Goal: Information Seeking & Learning: Learn about a topic

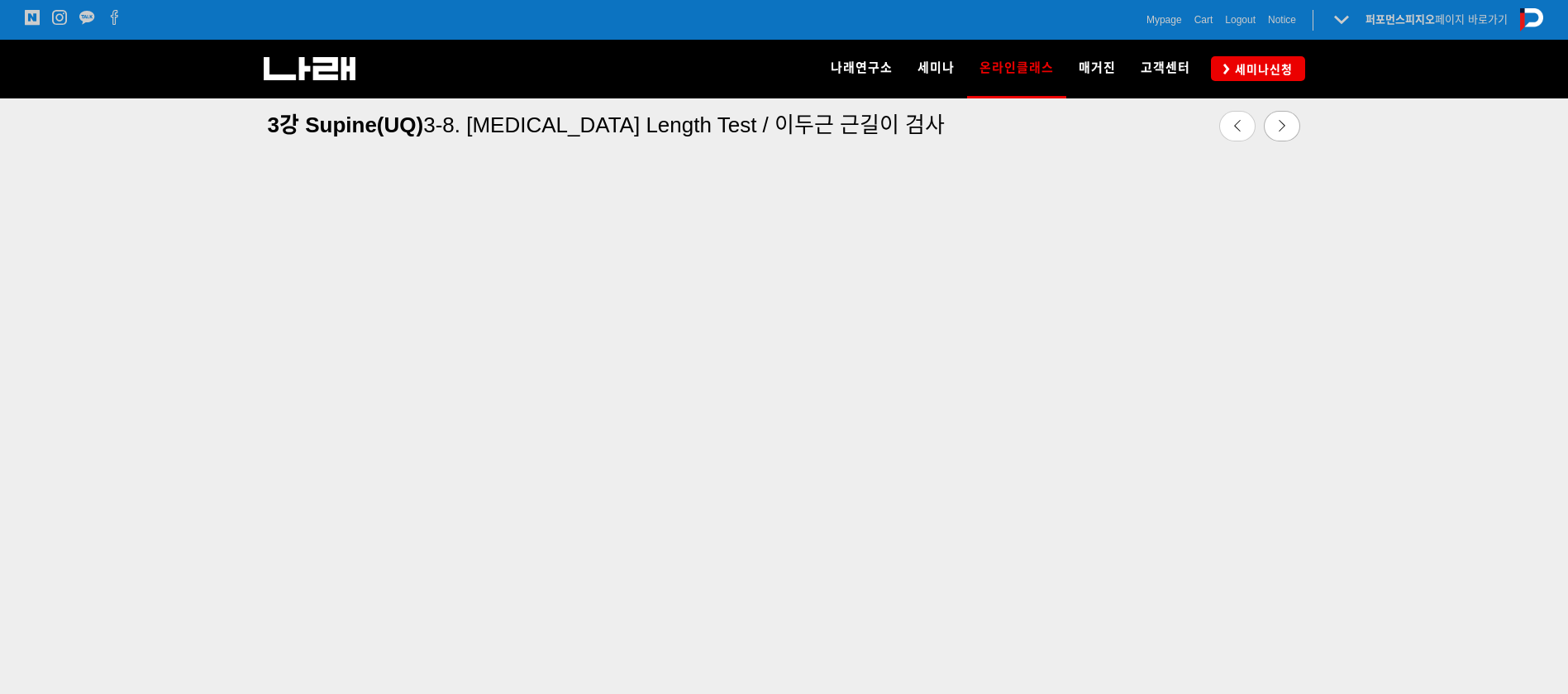
scroll to position [571, 0]
click at [129, 682] on div at bounding box center [784, 430] width 1568 height 715
click at [0, 369] on div at bounding box center [784, 430] width 1568 height 715
click at [1277, 132] on link at bounding box center [1282, 126] width 36 height 30
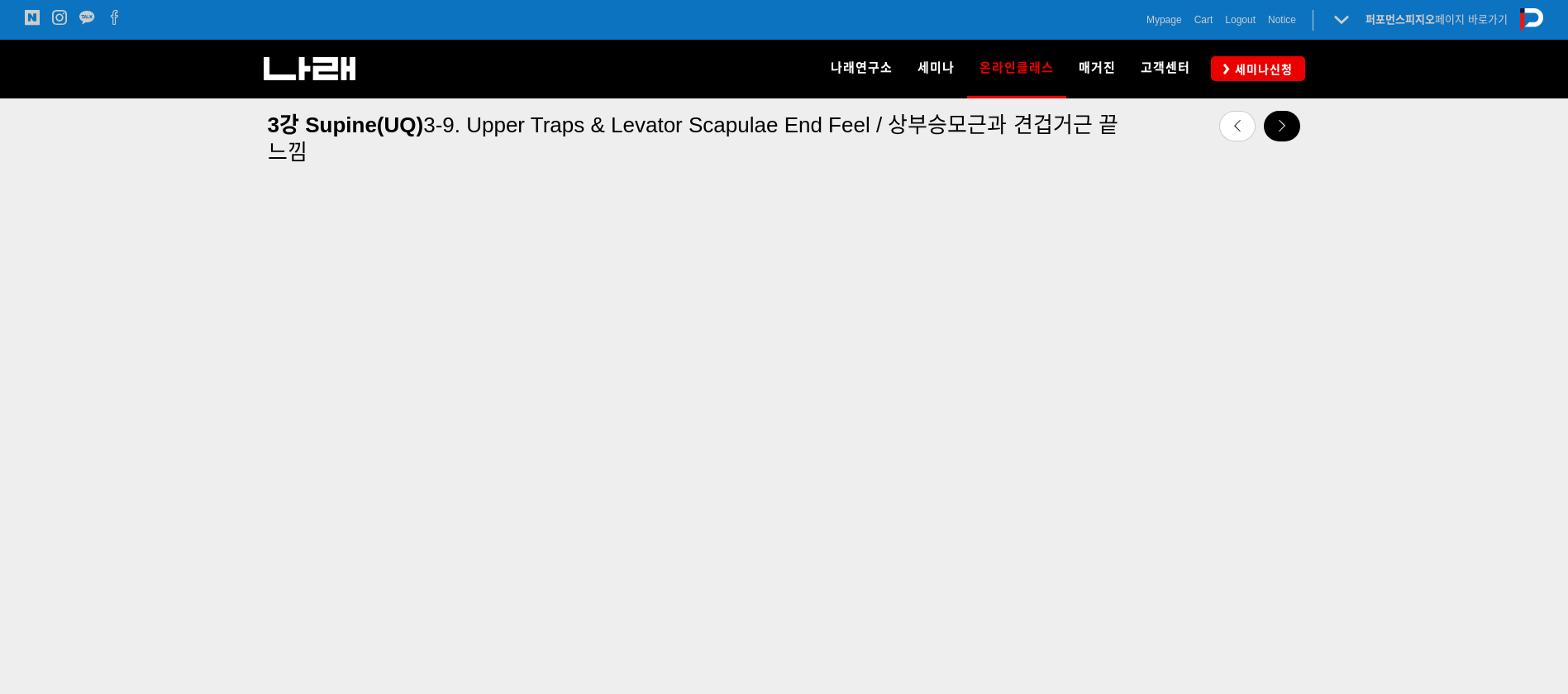
click at [1288, 134] on link at bounding box center [1282, 126] width 36 height 30
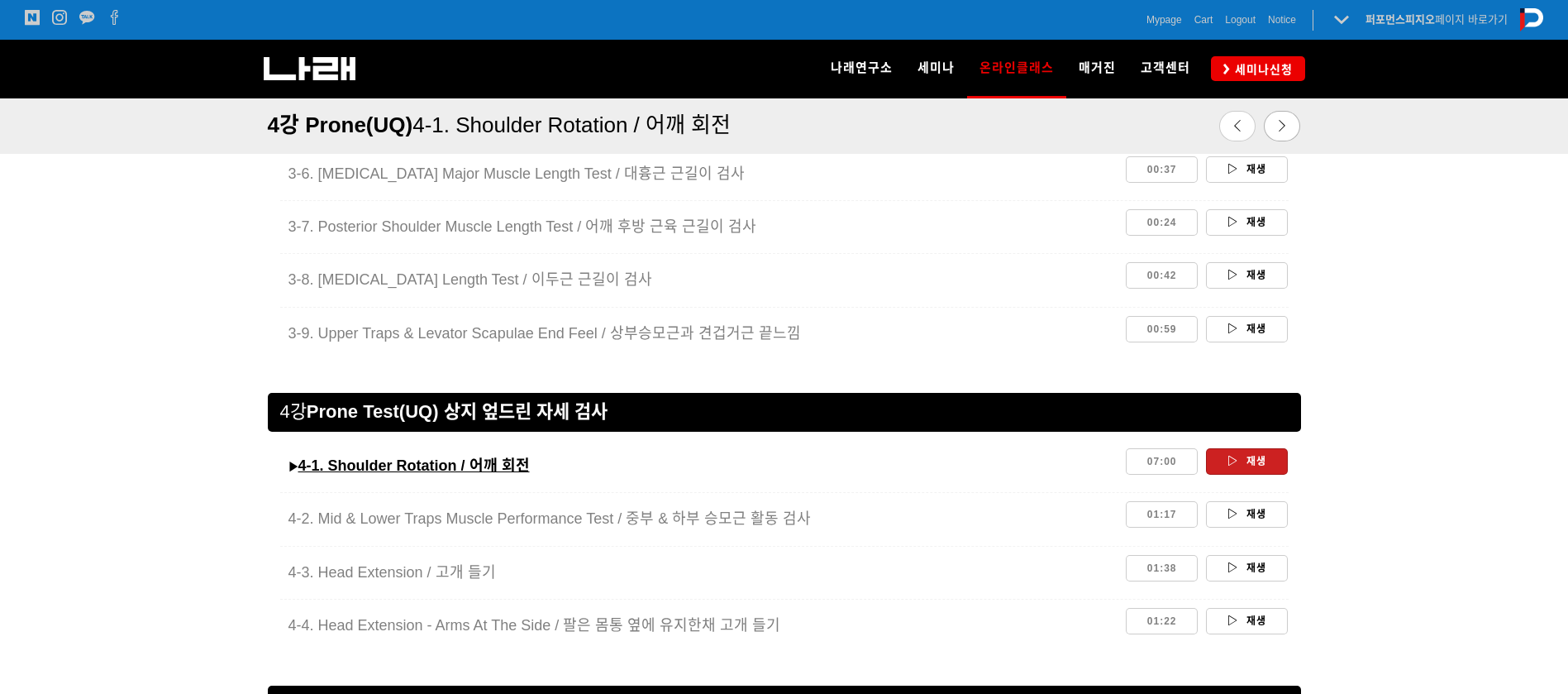
scroll to position [2302, 0]
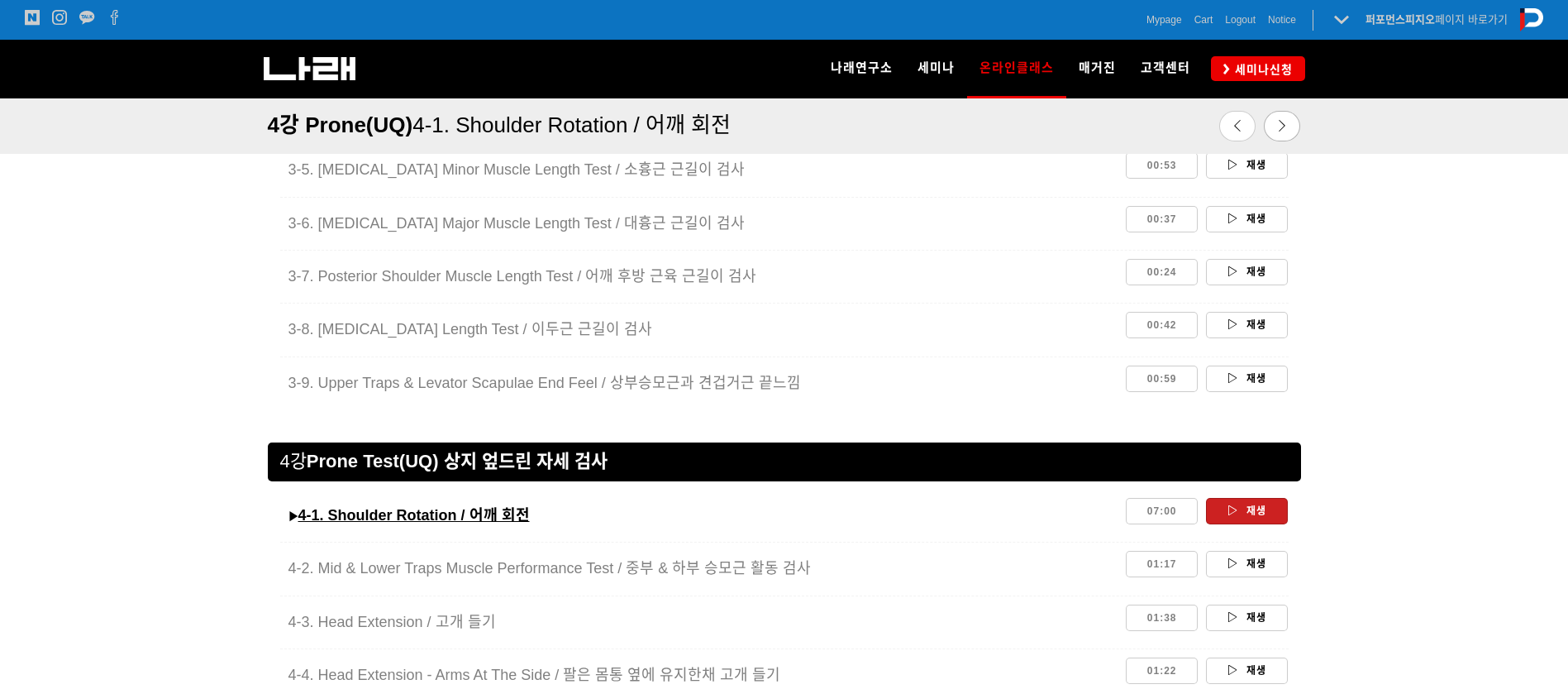
click at [1136, 418] on div at bounding box center [784, 424] width 1033 height 37
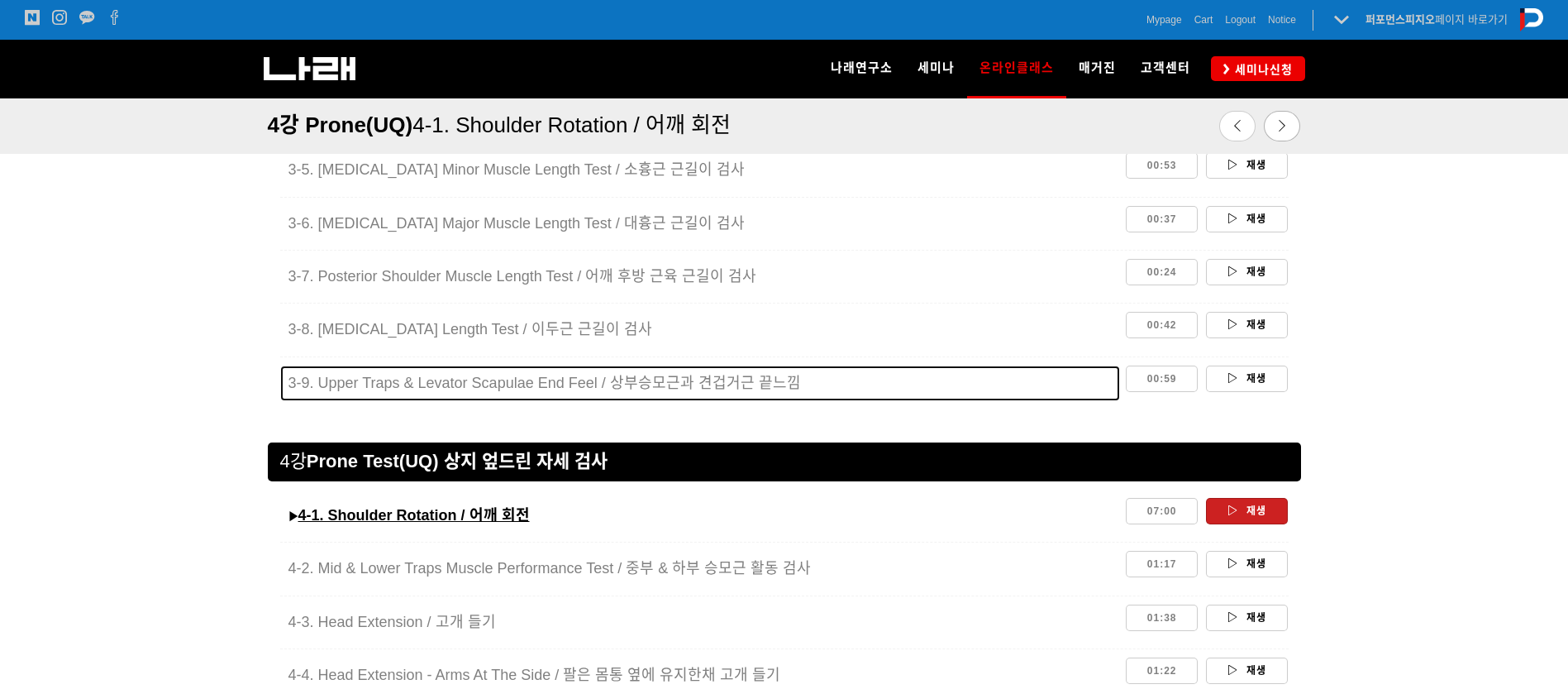
click at [1060, 400] on div "3-9. Upper Traps & Levator Scapulae End Feel / 상부승모근과 견겁거근 끝느낌" at bounding box center [700, 383] width 824 height 35
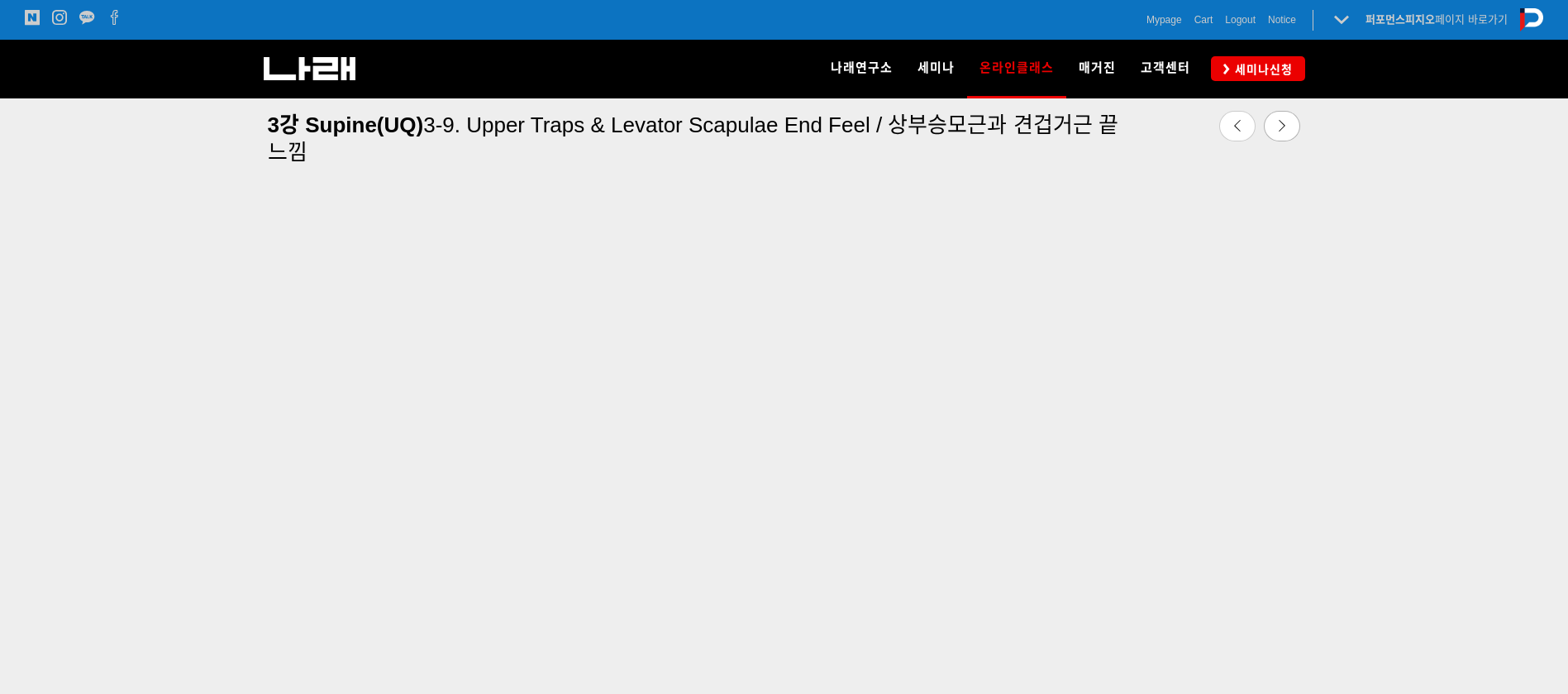
scroll to position [593, 0]
drag, startPoint x: 1577, startPoint y: 272, endPoint x: 1572, endPoint y: 256, distance: 16.8
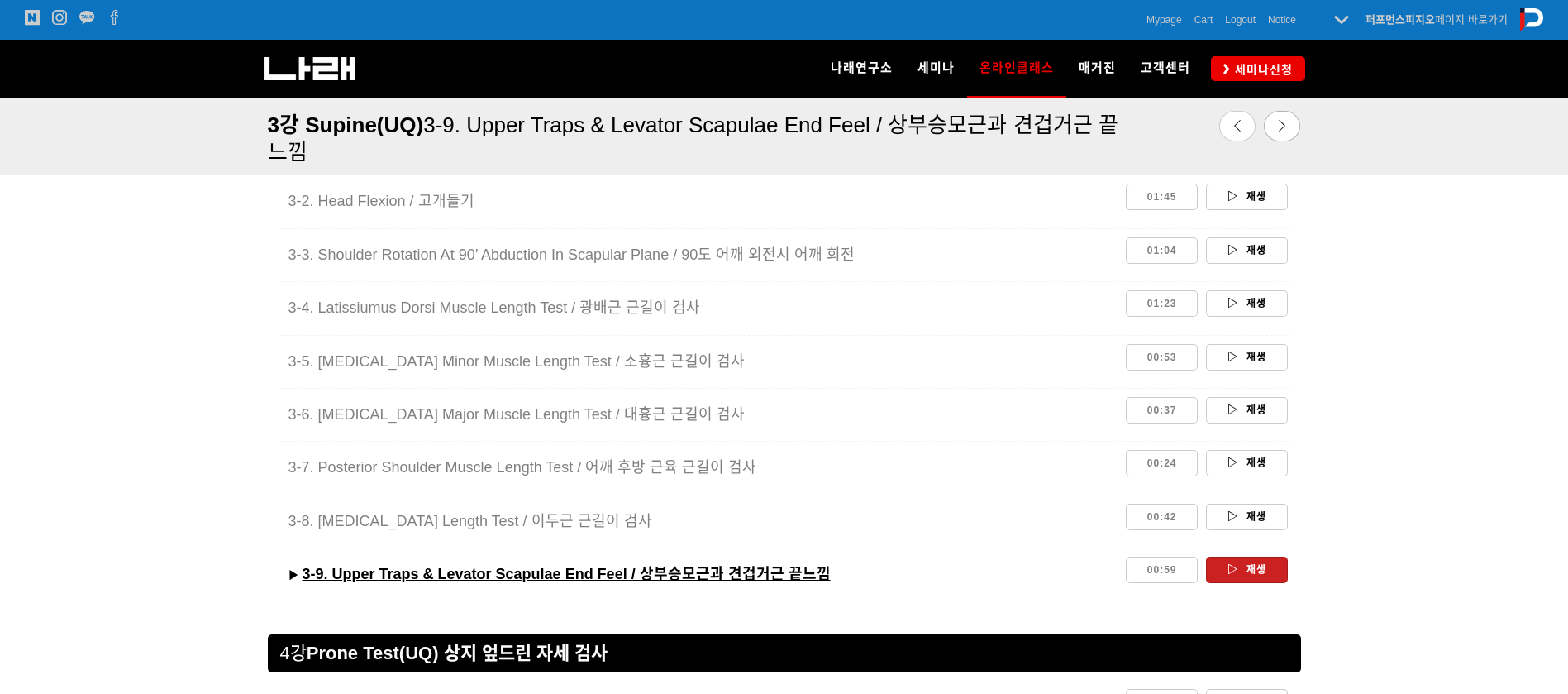
scroll to position [2330, 0]
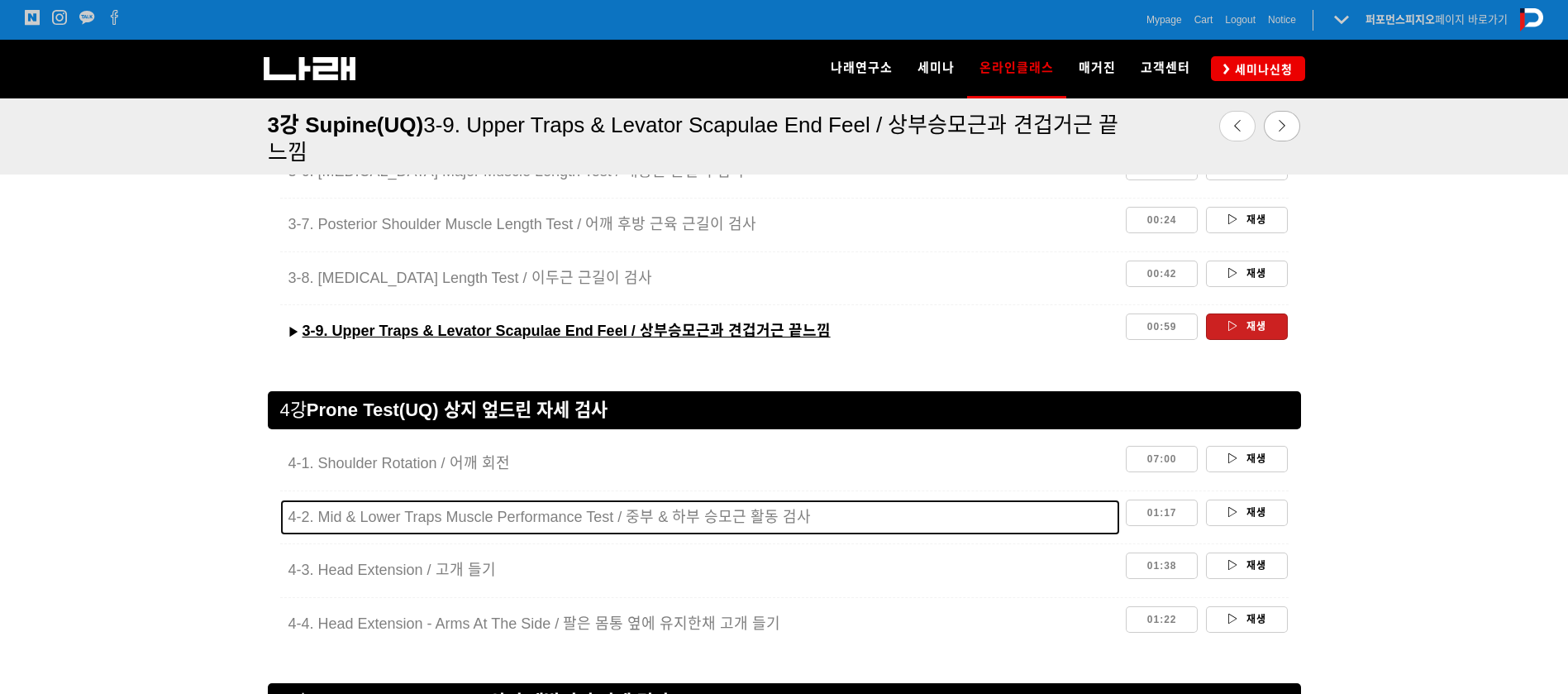
click at [499, 517] on span "4-2. Mid & Lower Traps Muscle Performance Test / 중부 & 하부 승모근 활동 검사" at bounding box center [550, 517] width 523 height 17
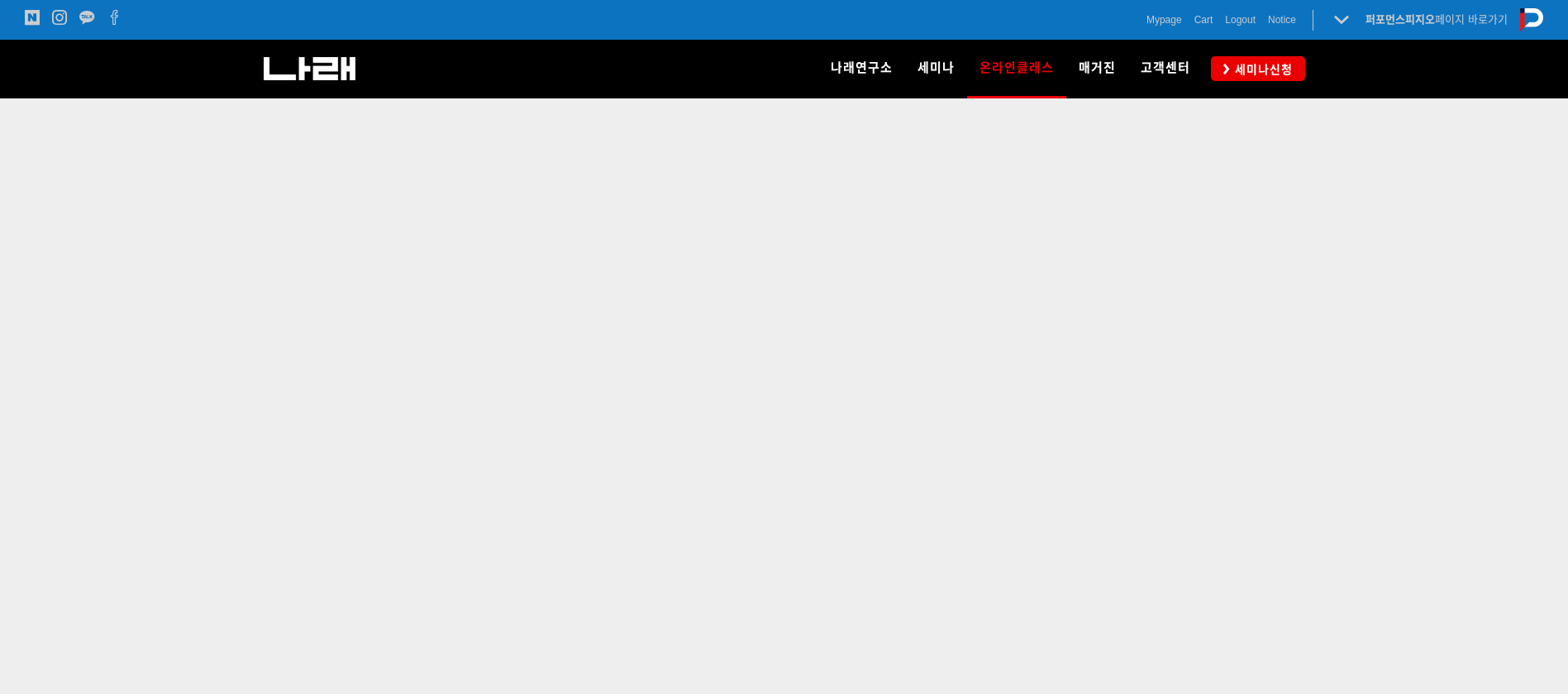
scroll to position [593, 0]
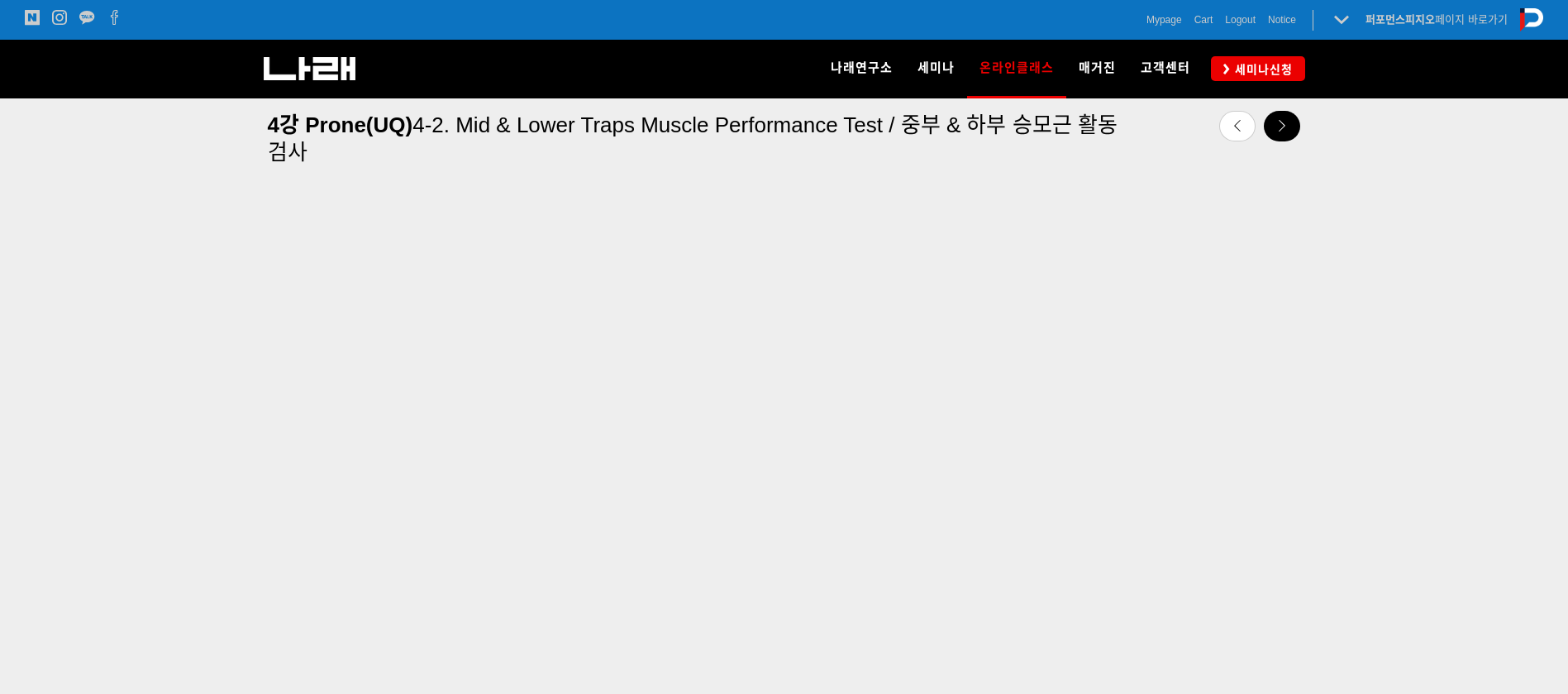
click at [1279, 120] on icon at bounding box center [1282, 125] width 12 height 12
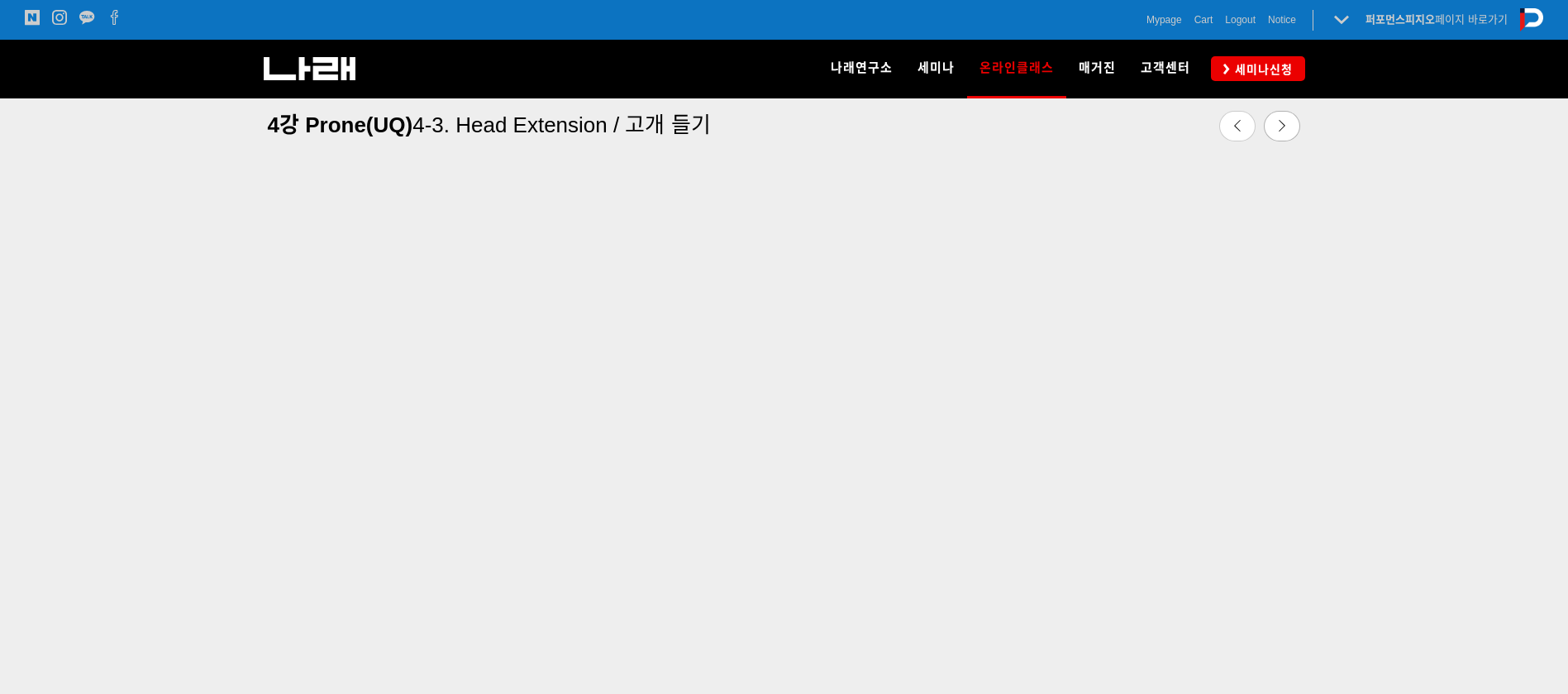
scroll to position [572, 0]
click at [32, 408] on div at bounding box center [784, 429] width 1568 height 715
click at [1279, 128] on icon at bounding box center [1282, 125] width 12 height 12
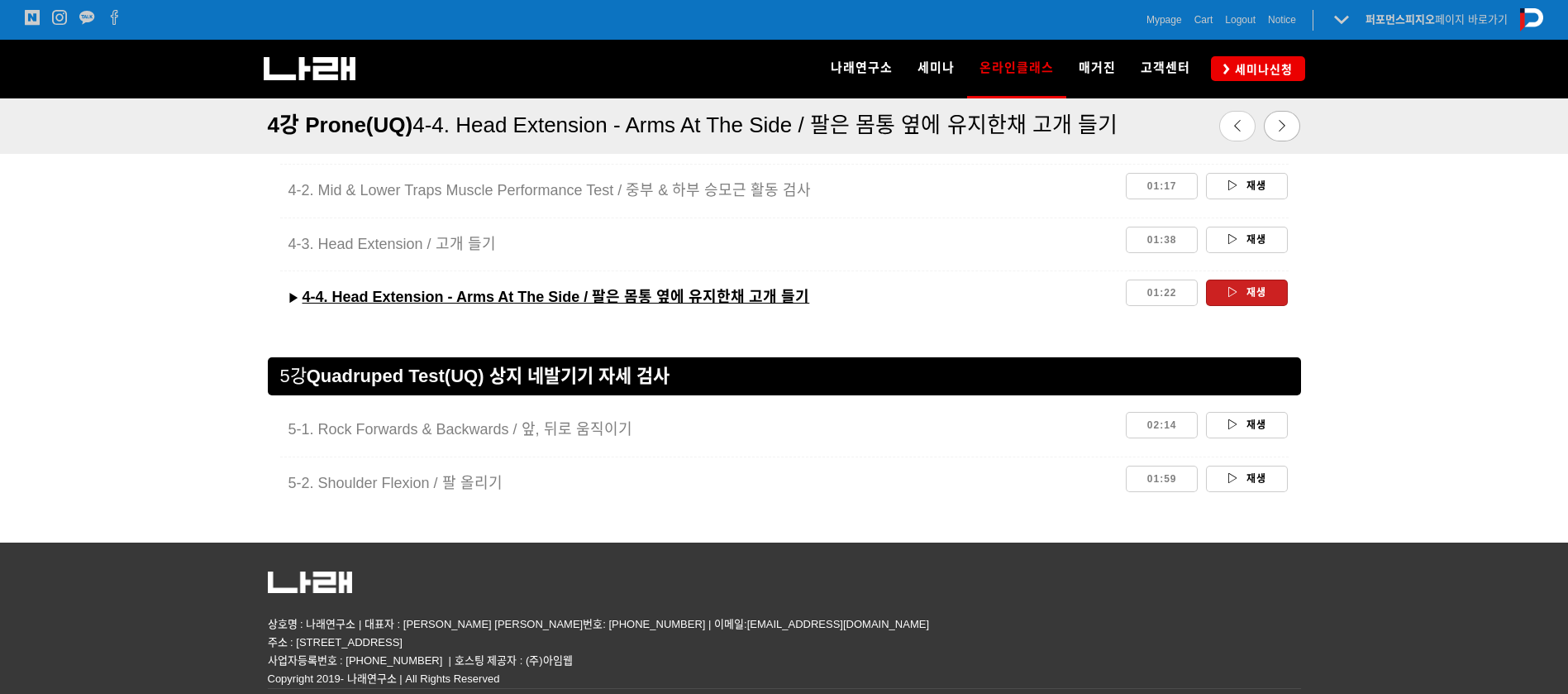
scroll to position [2724, 0]
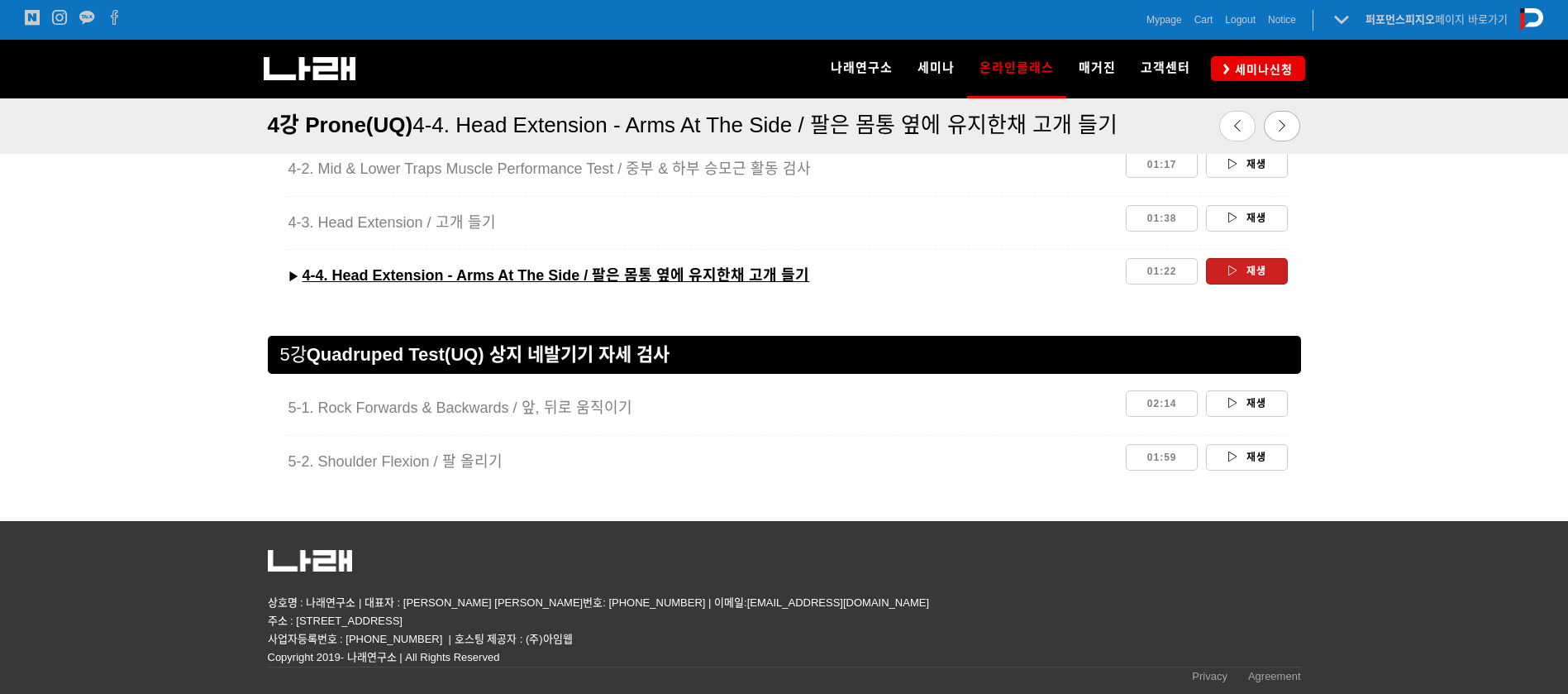
click at [1137, 546] on p at bounding box center [784, 561] width 1033 height 30
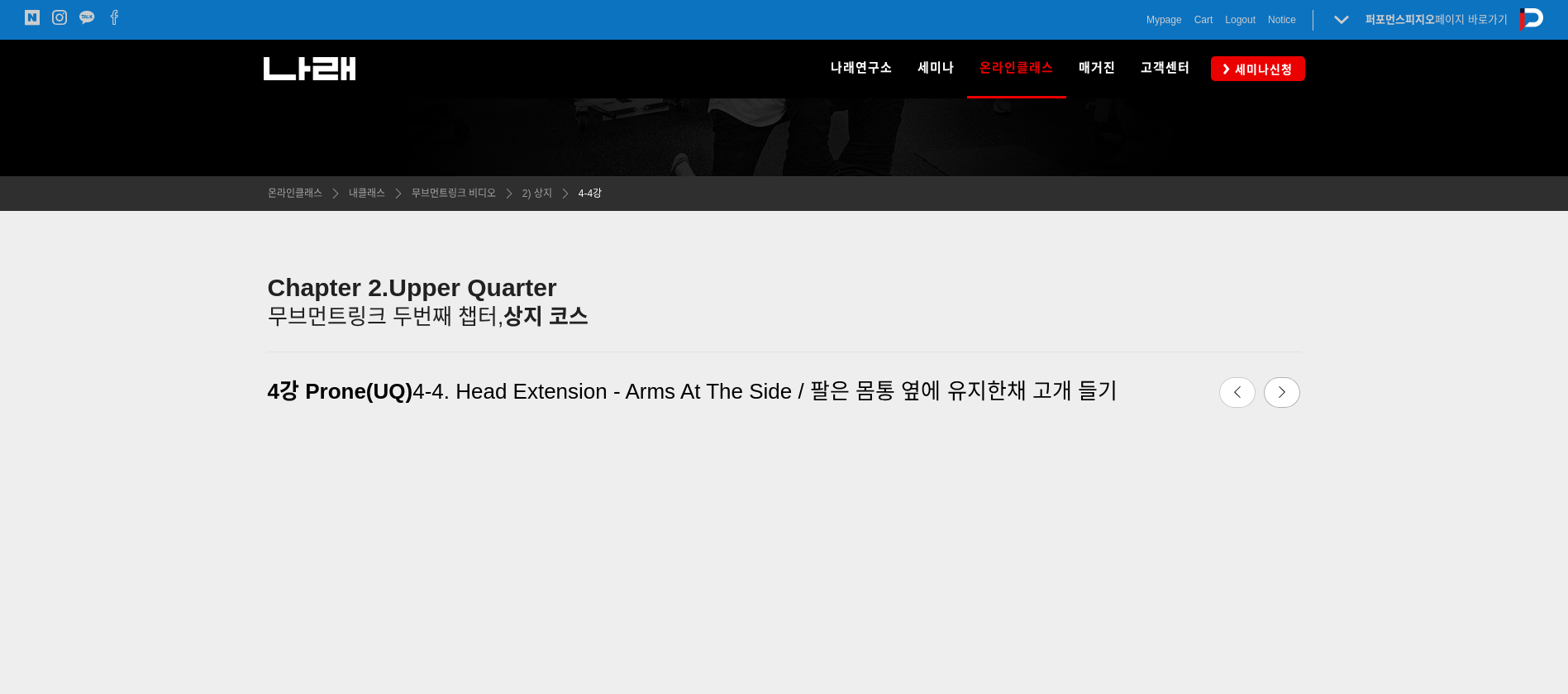
scroll to position [367, 0]
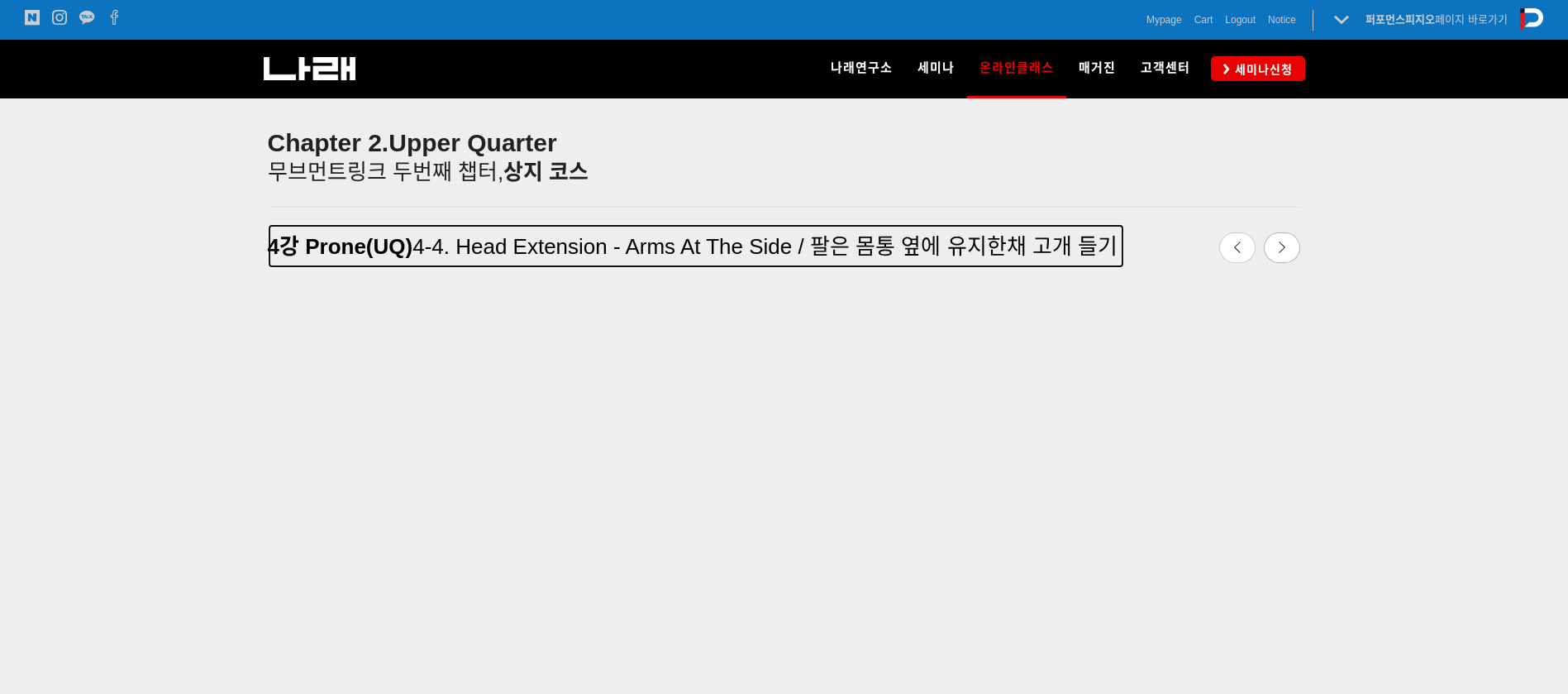
click at [1123, 243] on h4 "4강 Prone(UQ) 4-4. Head Extension - Arms At The Side / 팔은 몸통 옆에 유지한채 고개 들기" at bounding box center [696, 246] width 857 height 28
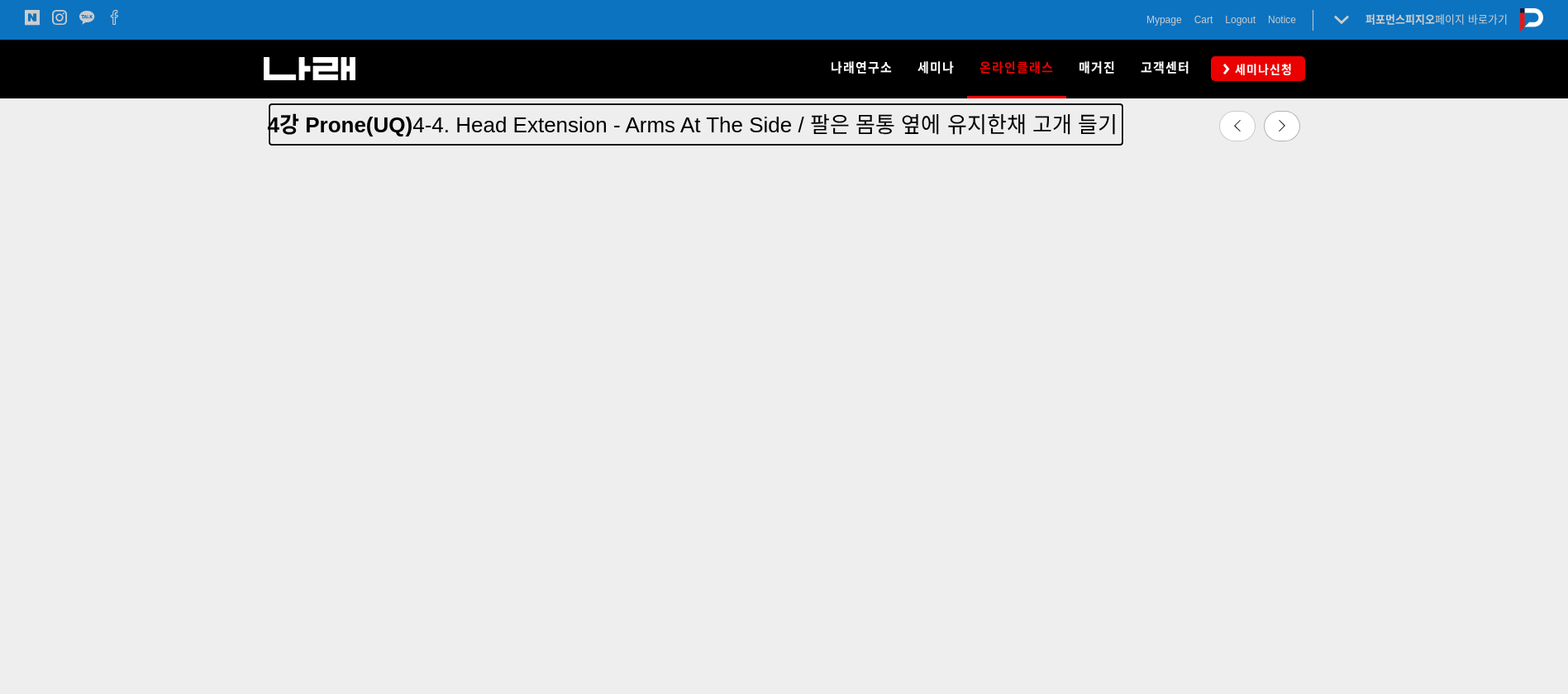
scroll to position [565, 0]
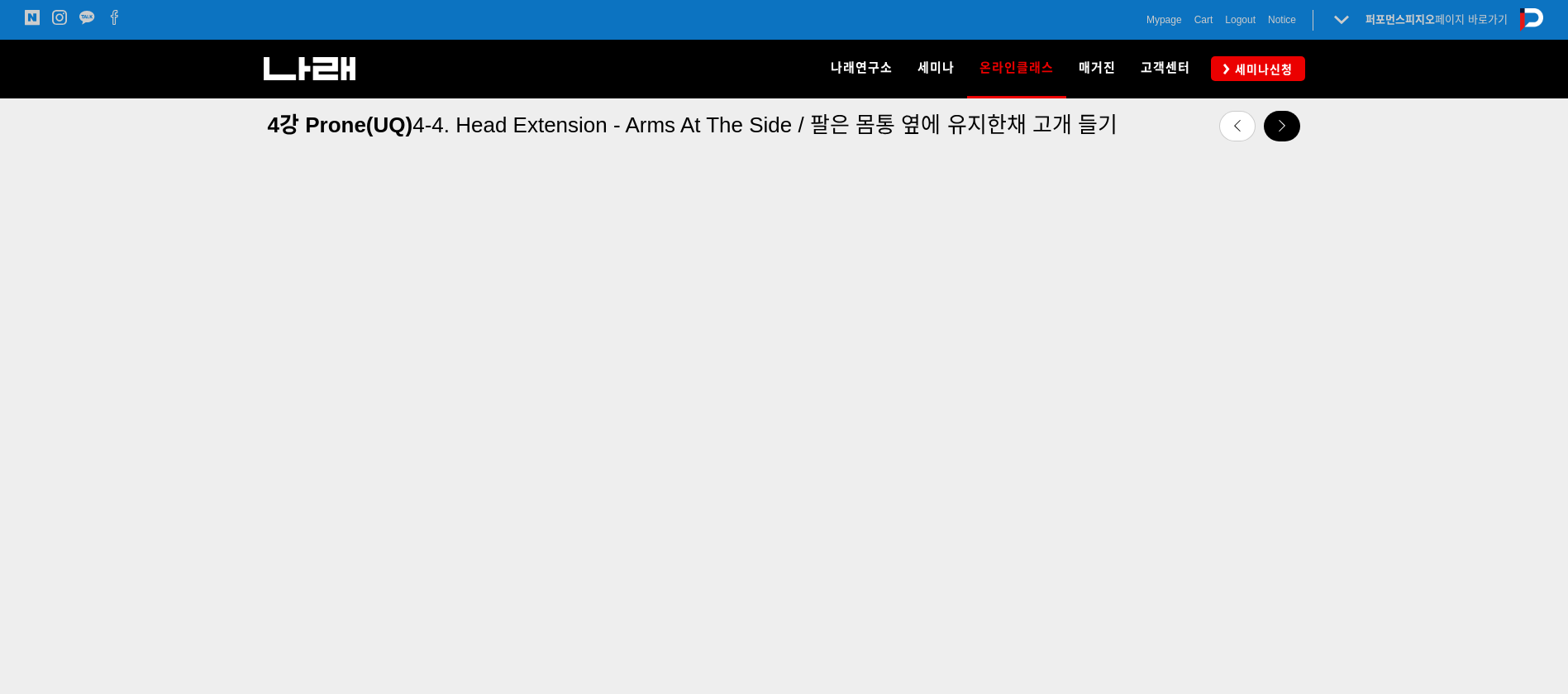
click at [1284, 129] on icon at bounding box center [1282, 125] width 12 height 12
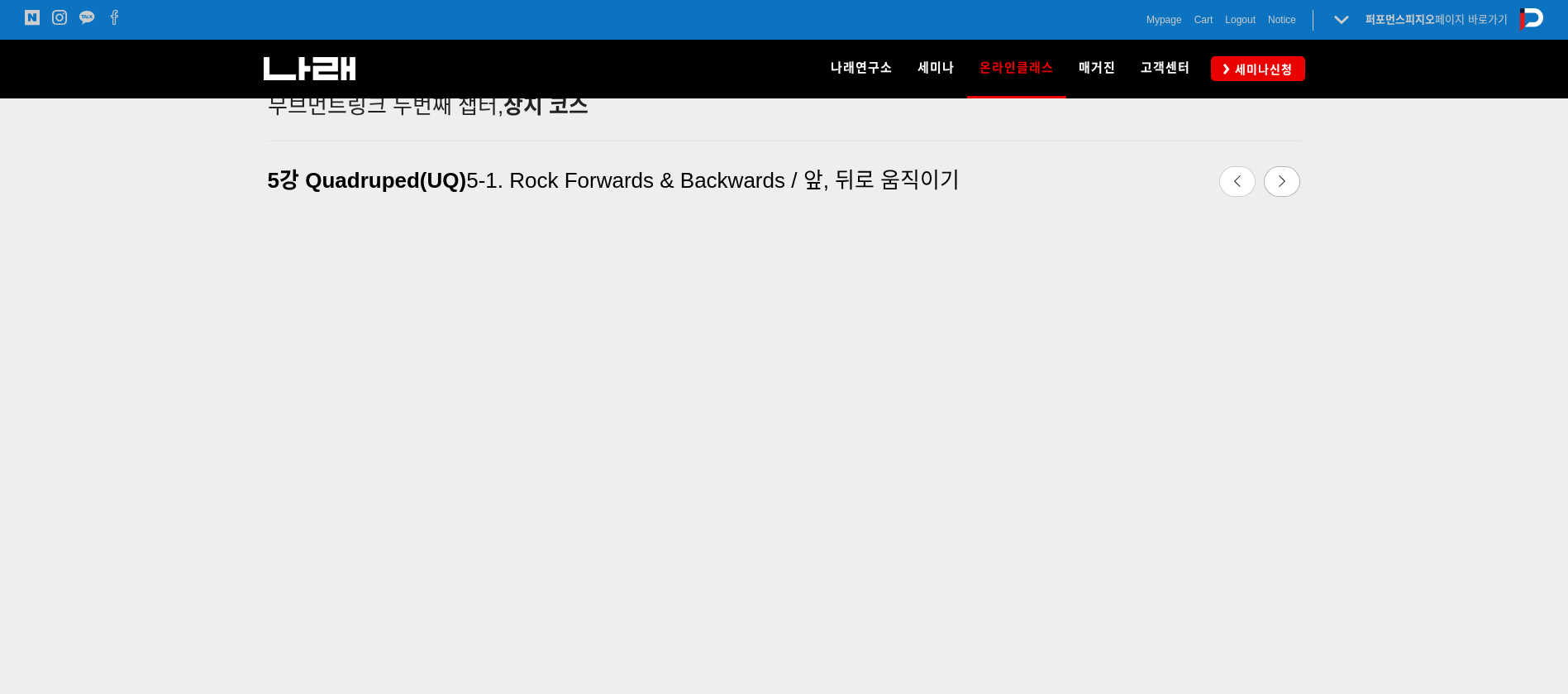
drag, startPoint x: 1579, startPoint y: 118, endPoint x: 1572, endPoint y: 134, distance: 17.5
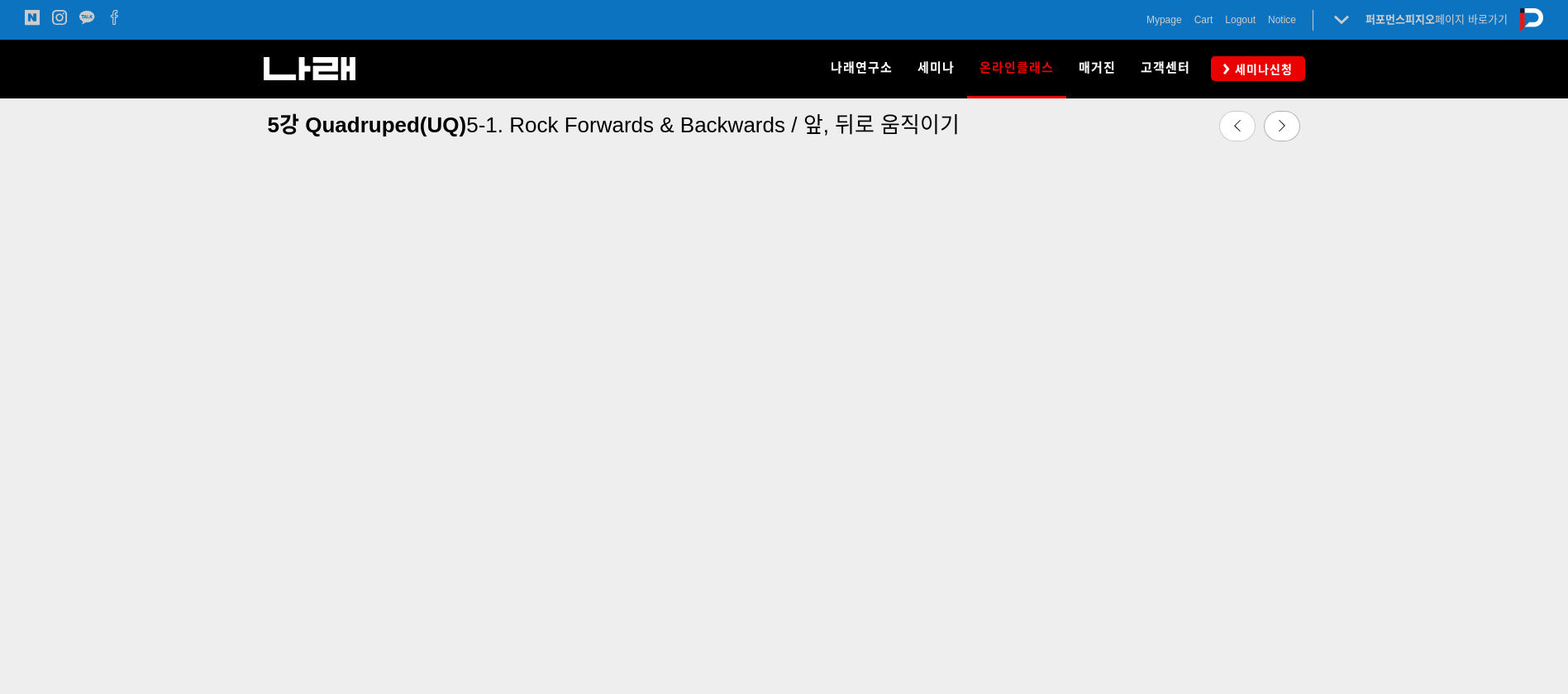
scroll to position [574, 0]
click at [0, 391] on div at bounding box center [784, 426] width 1568 height 715
click at [1290, 124] on link at bounding box center [1282, 126] width 36 height 30
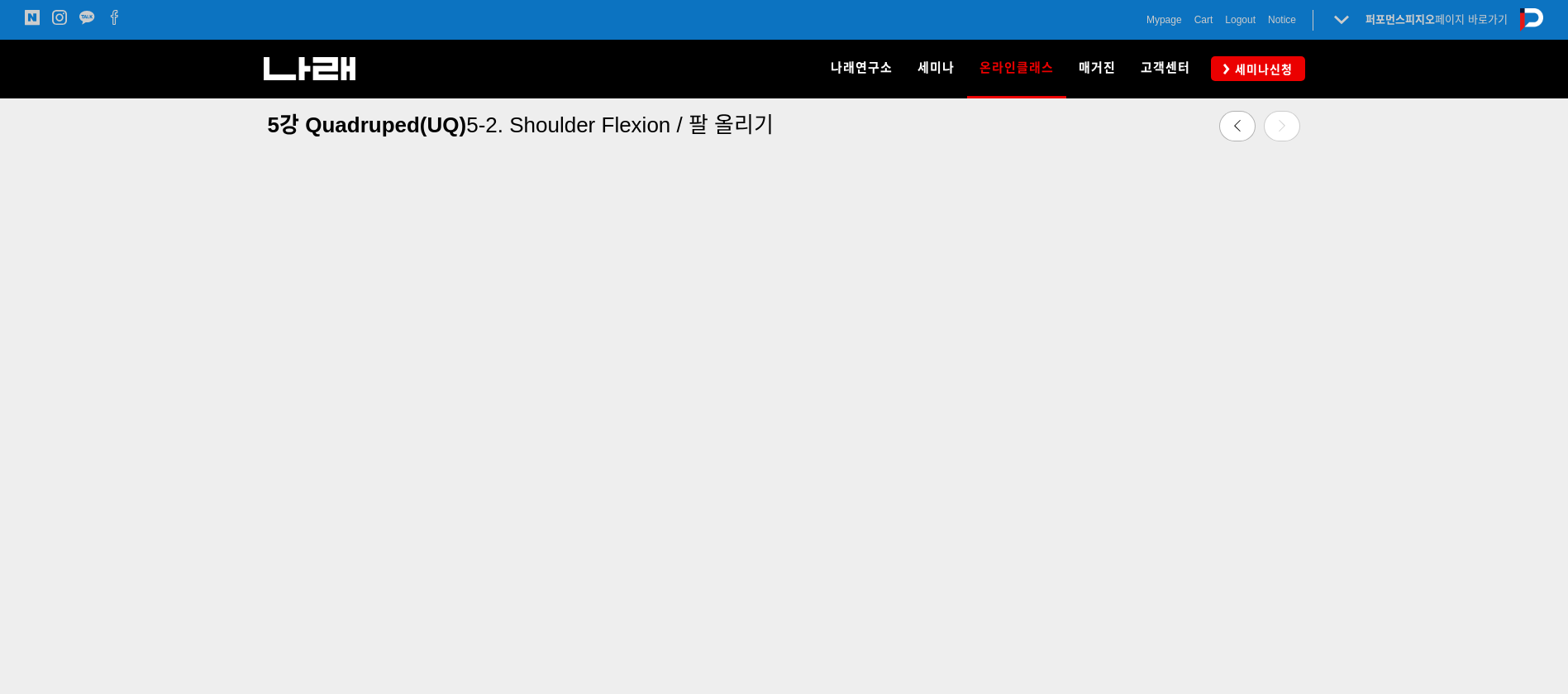
scroll to position [574, 0]
drag, startPoint x: 0, startPoint y: 343, endPoint x: 9, endPoint y: 335, distance: 12.0
click at [0, 343] on div at bounding box center [784, 426] width 1568 height 715
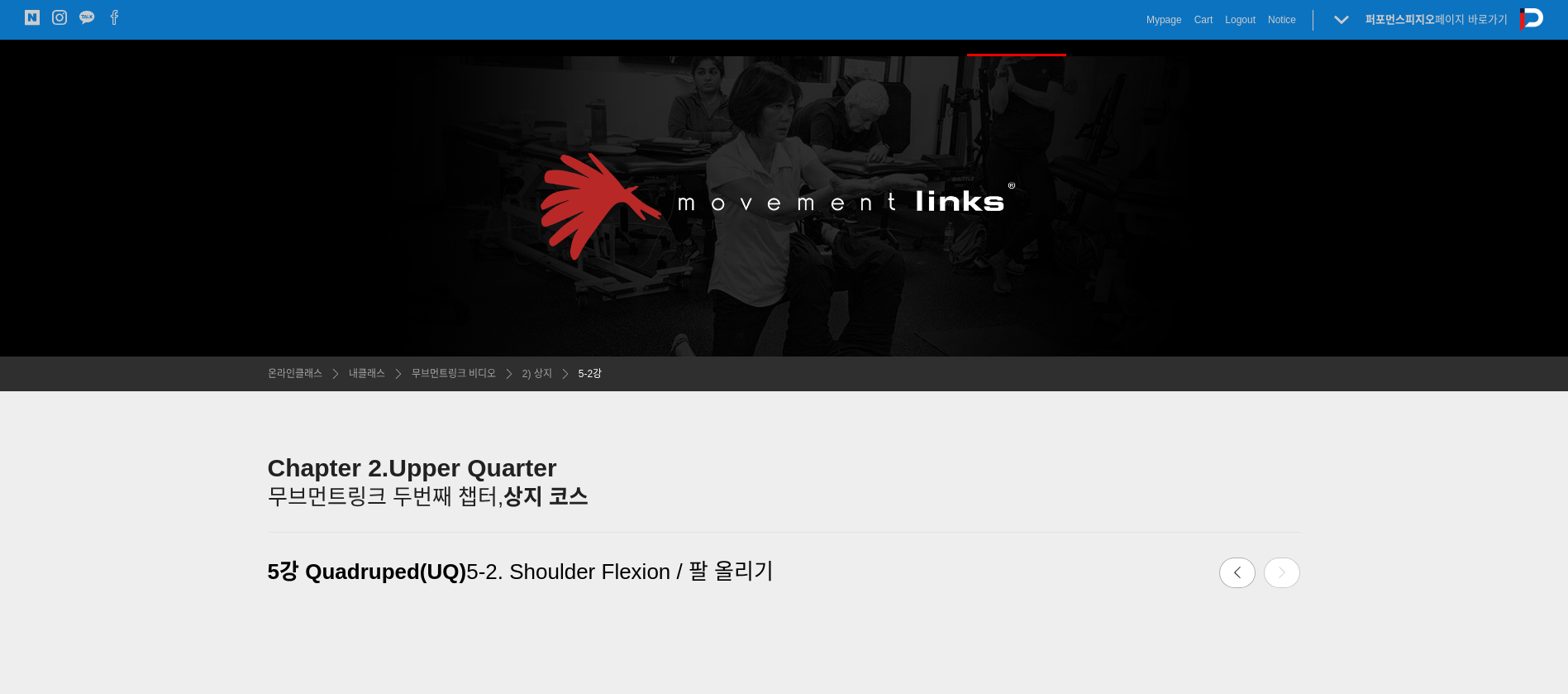
scroll to position [0, 0]
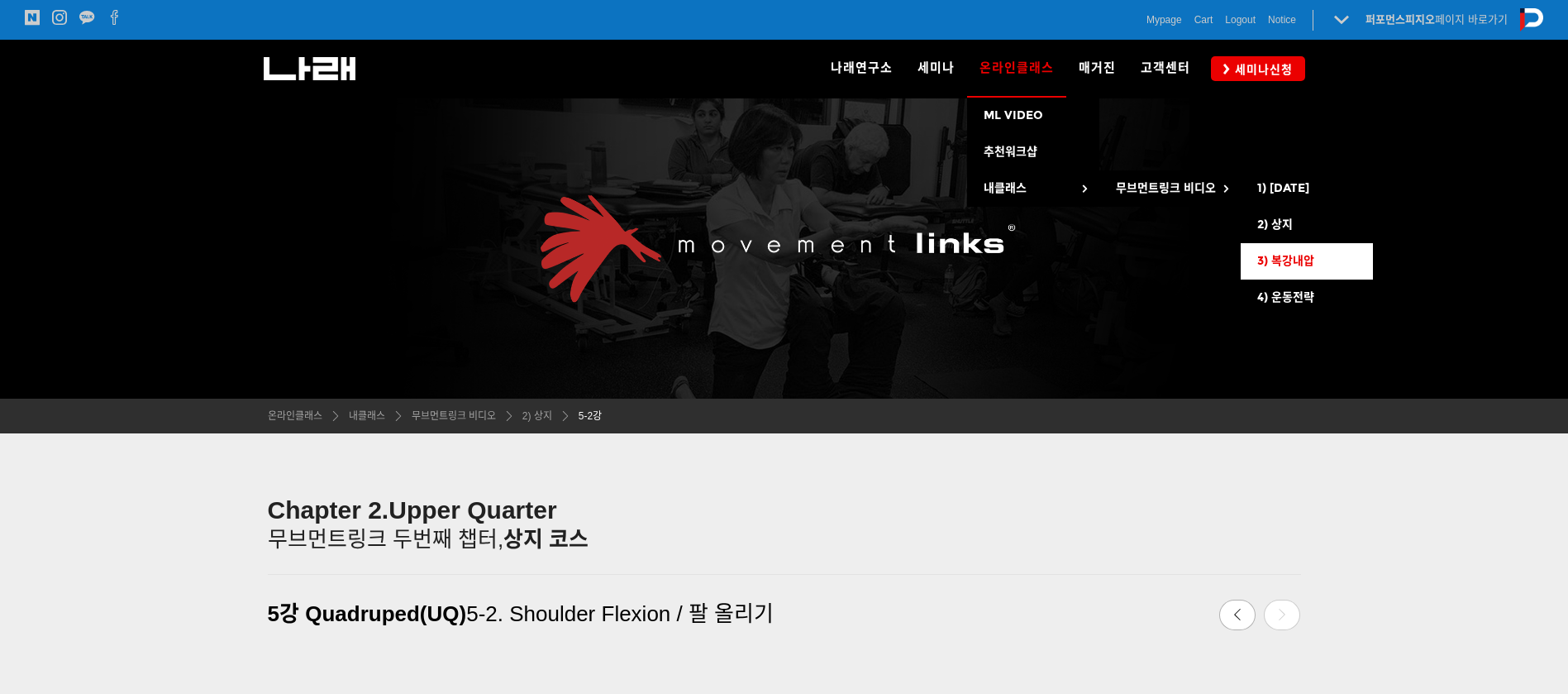
click at [1274, 254] on span "3) 복강내압" at bounding box center [1285, 261] width 57 height 14
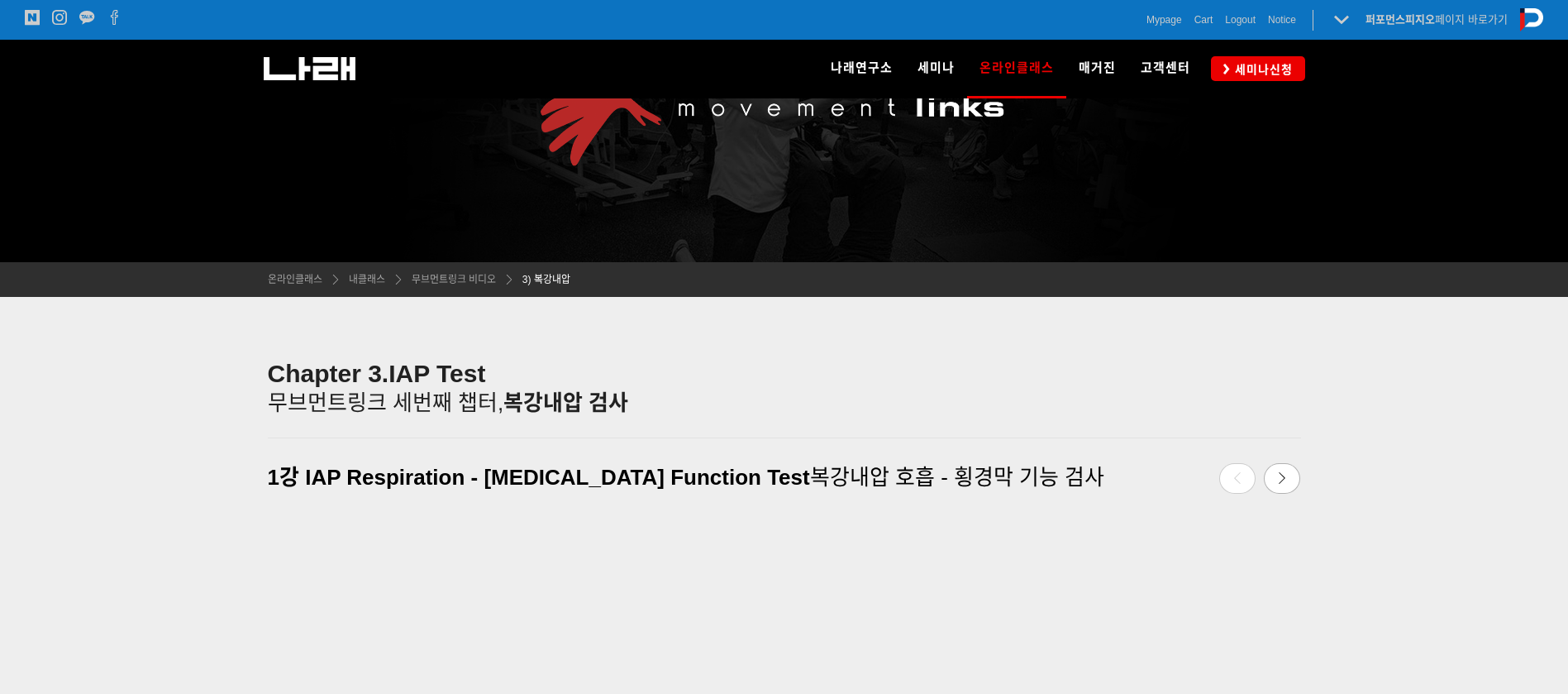
scroll to position [248, 0]
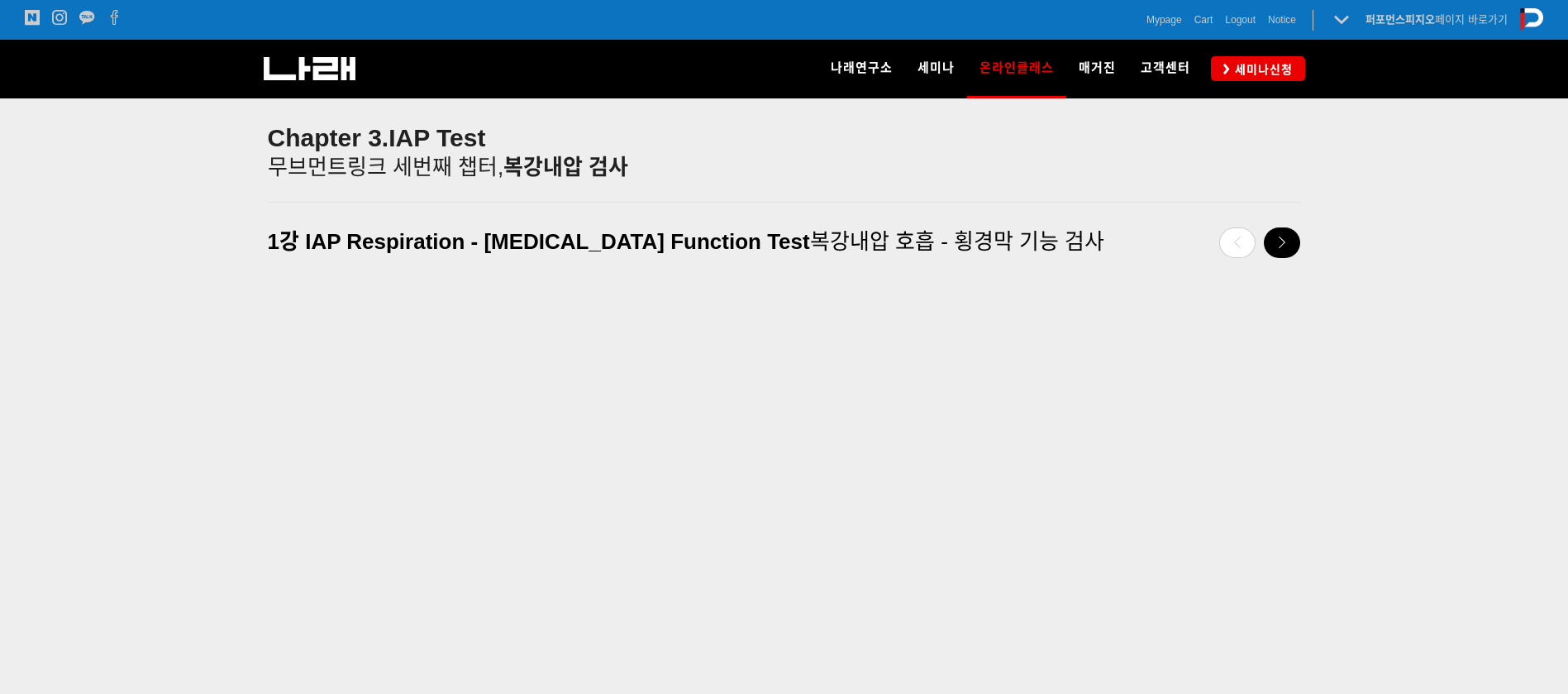
click at [1286, 249] on link at bounding box center [1282, 242] width 36 height 30
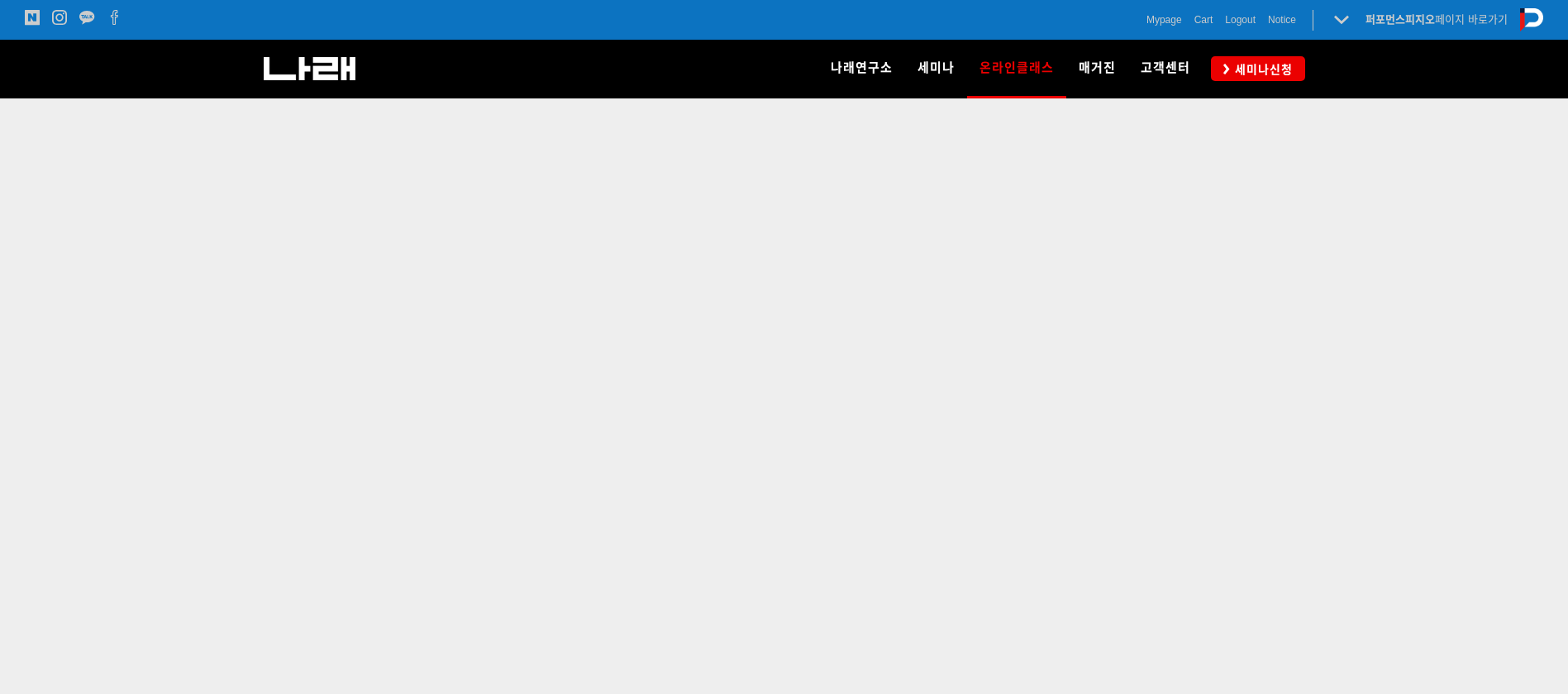
scroll to position [575, 0]
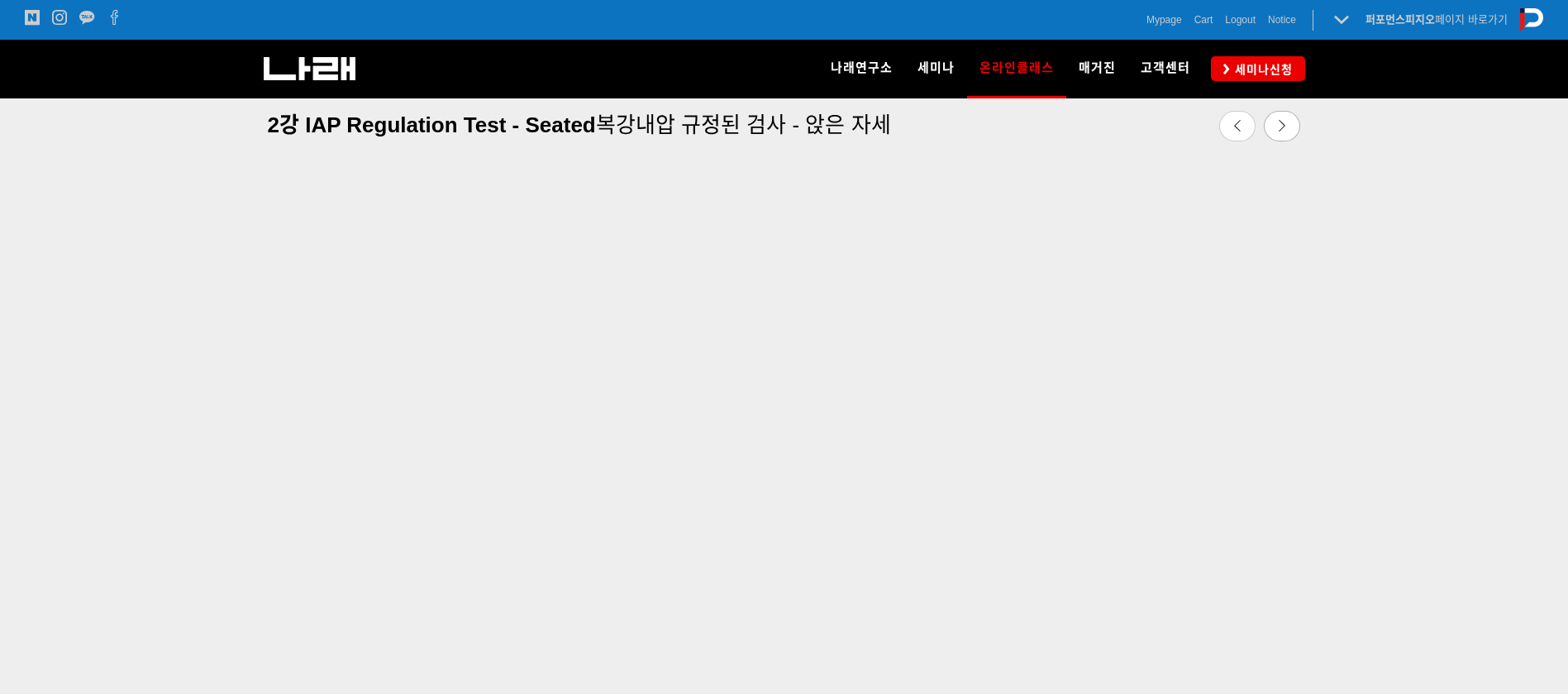
click at [1522, 239] on div at bounding box center [784, 425] width 1568 height 715
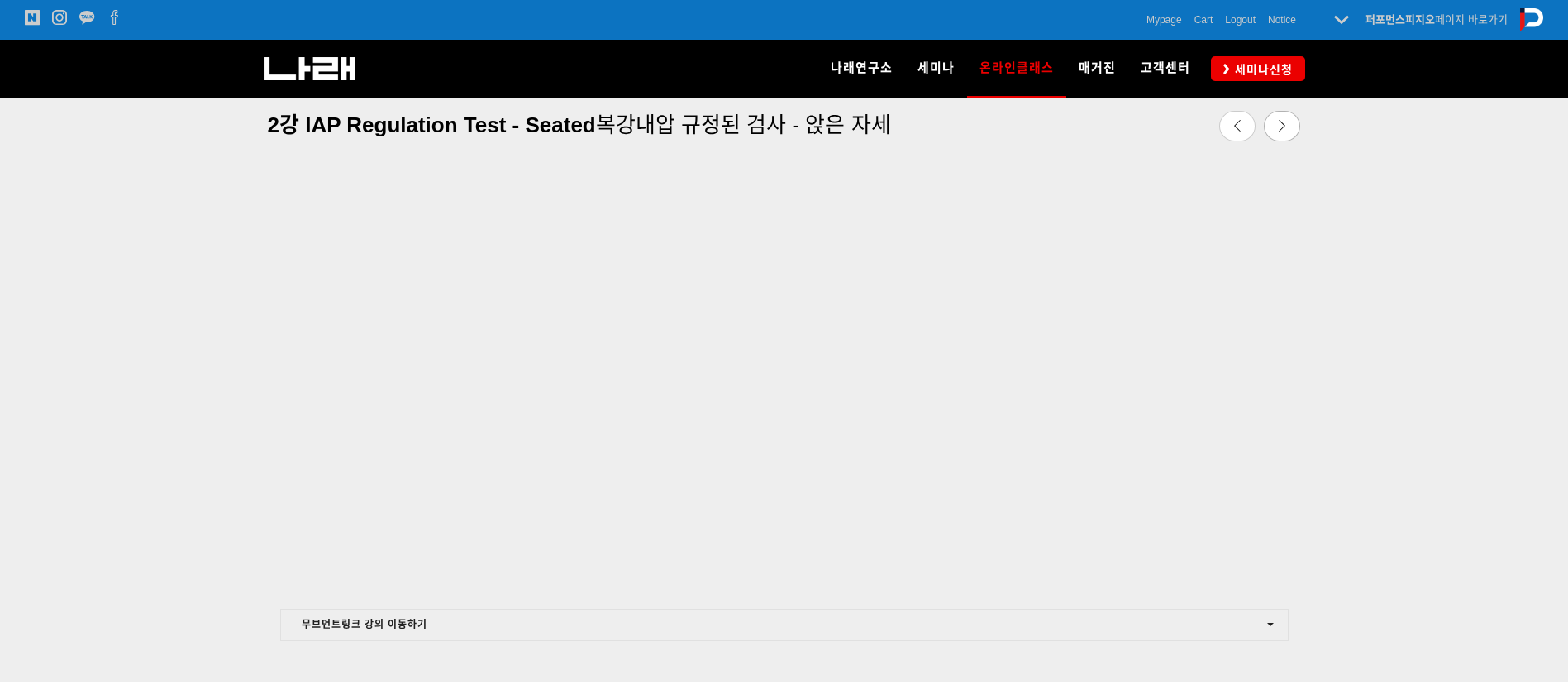
scroll to position [540, 0]
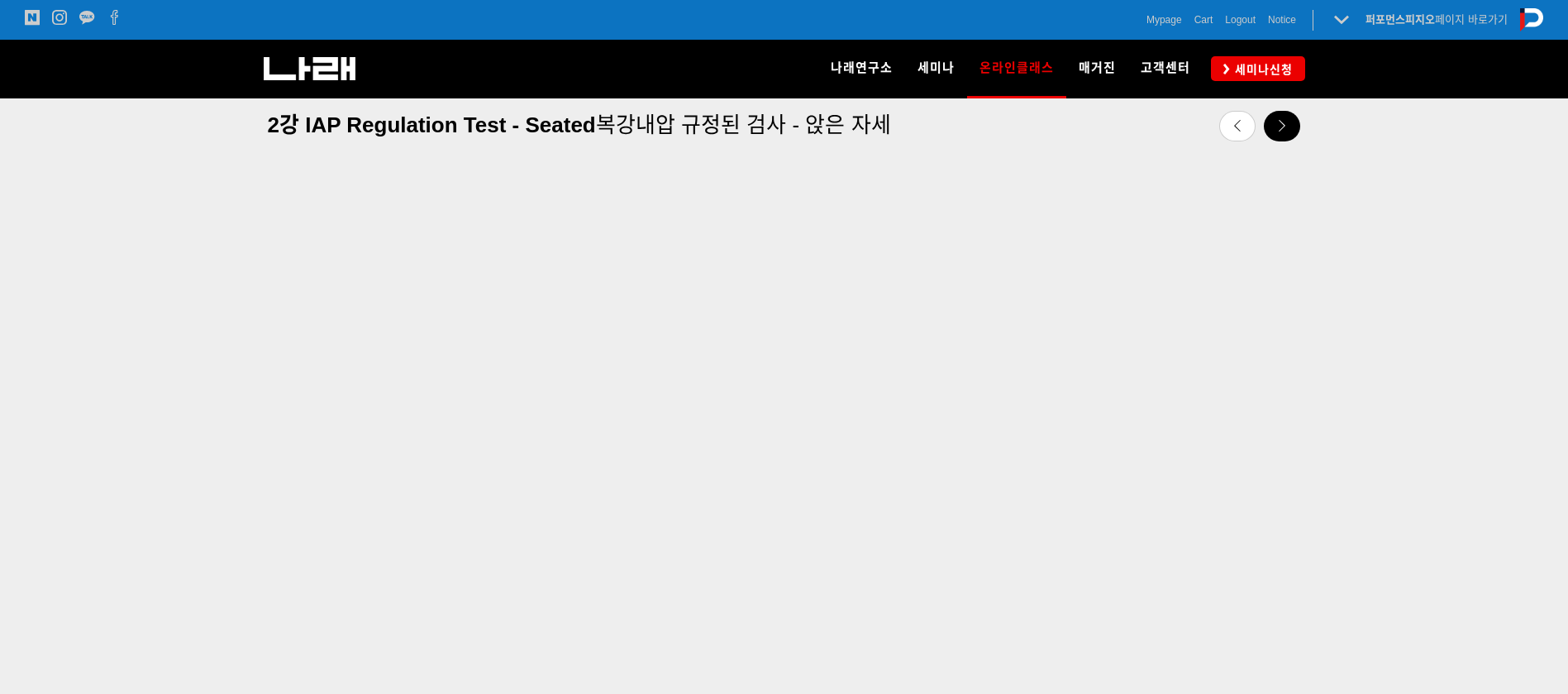
click at [1285, 128] on icon at bounding box center [1282, 125] width 12 height 12
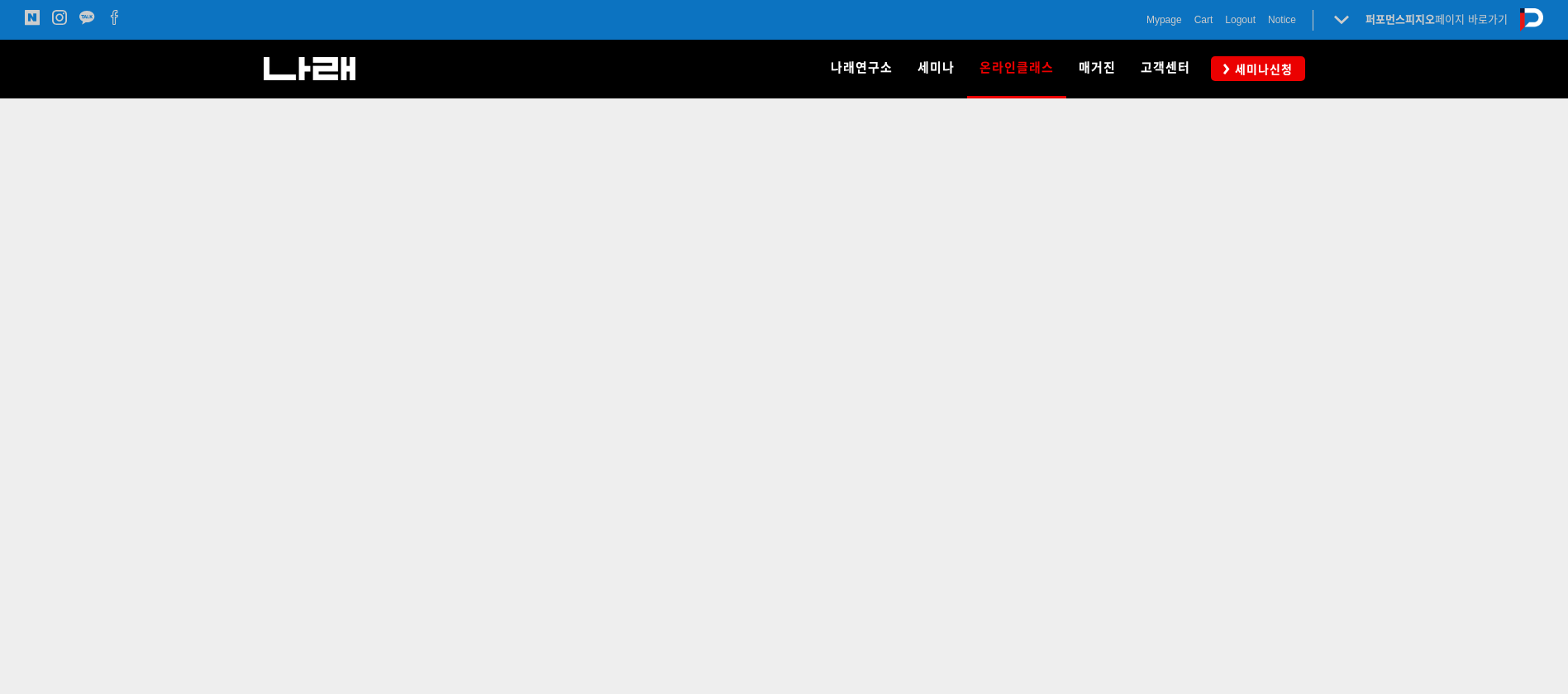
scroll to position [573, 0]
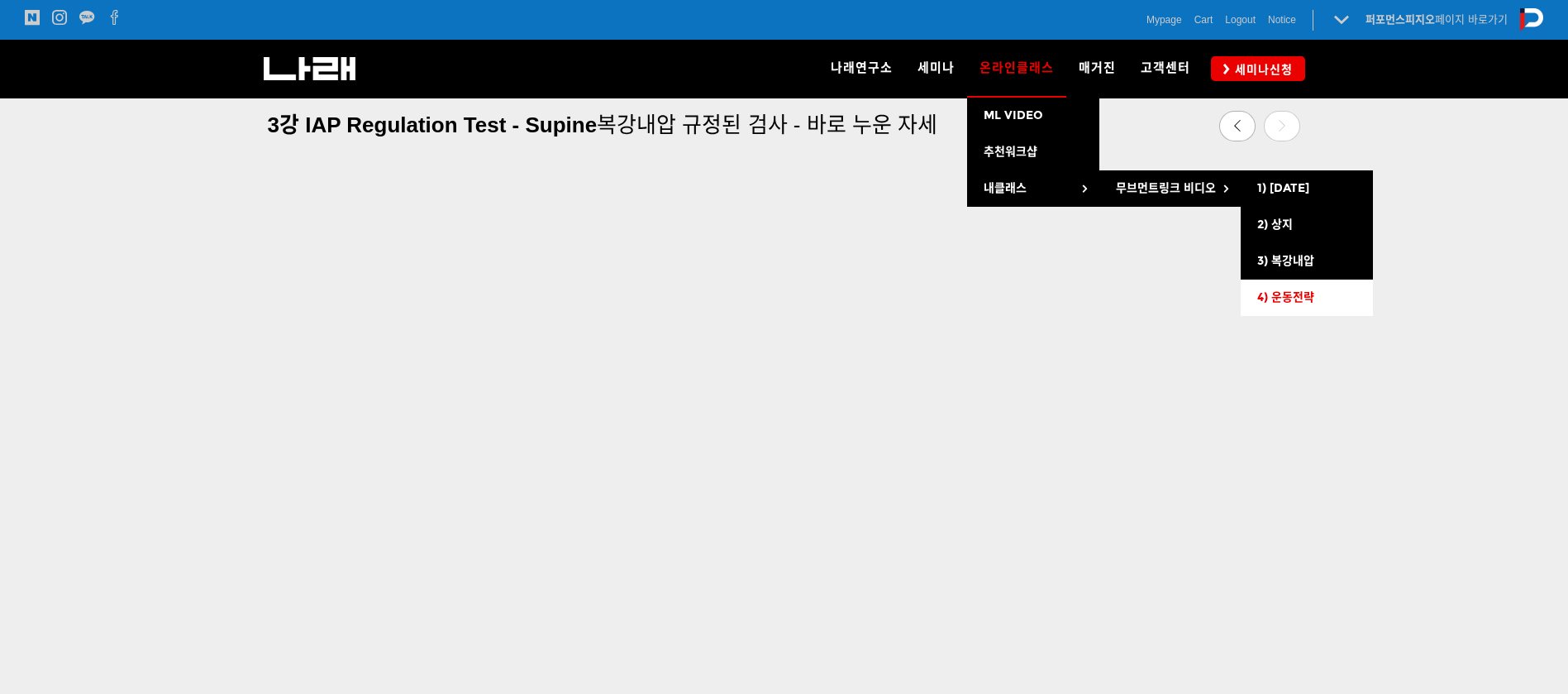
click at [1279, 294] on span "4) 운동전략" at bounding box center [1285, 297] width 57 height 14
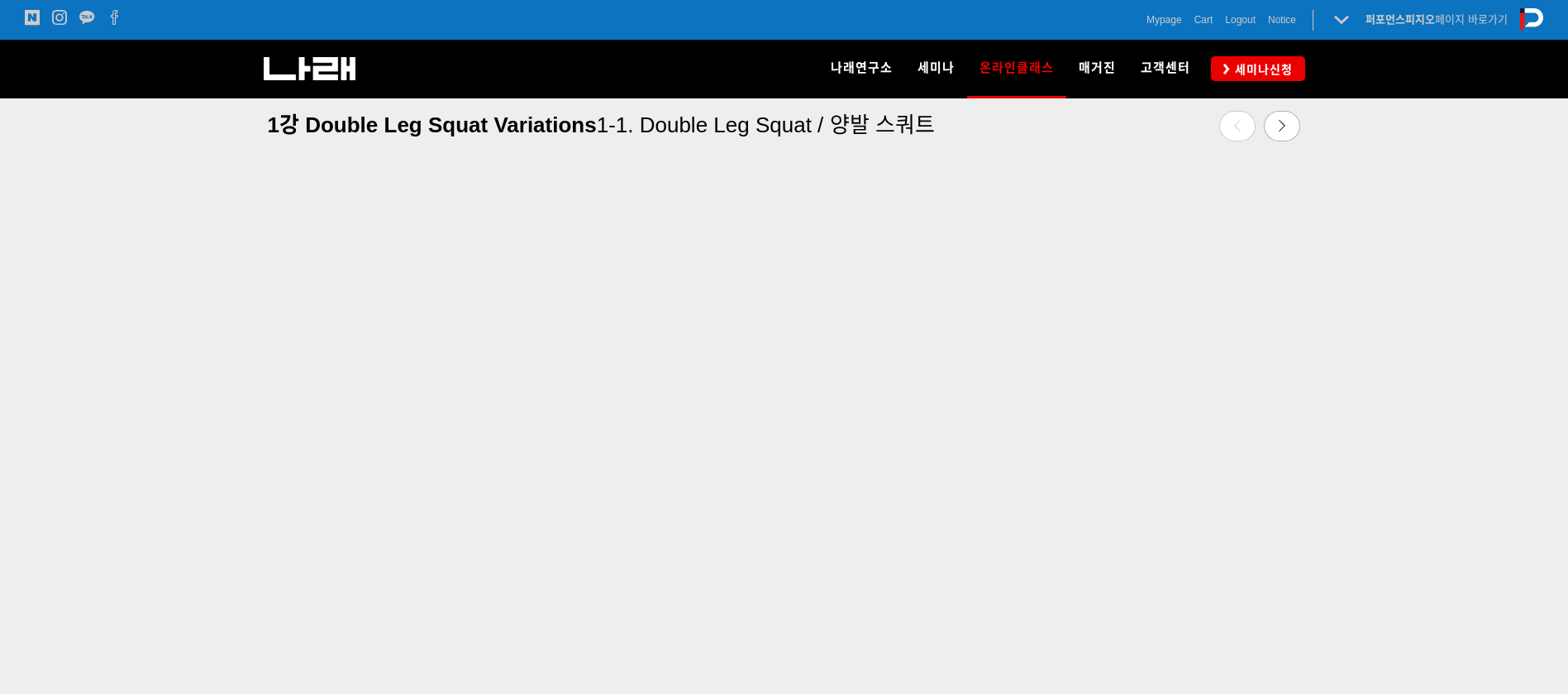
scroll to position [568, 0]
click at [1281, 120] on icon at bounding box center [1282, 125] width 12 height 12
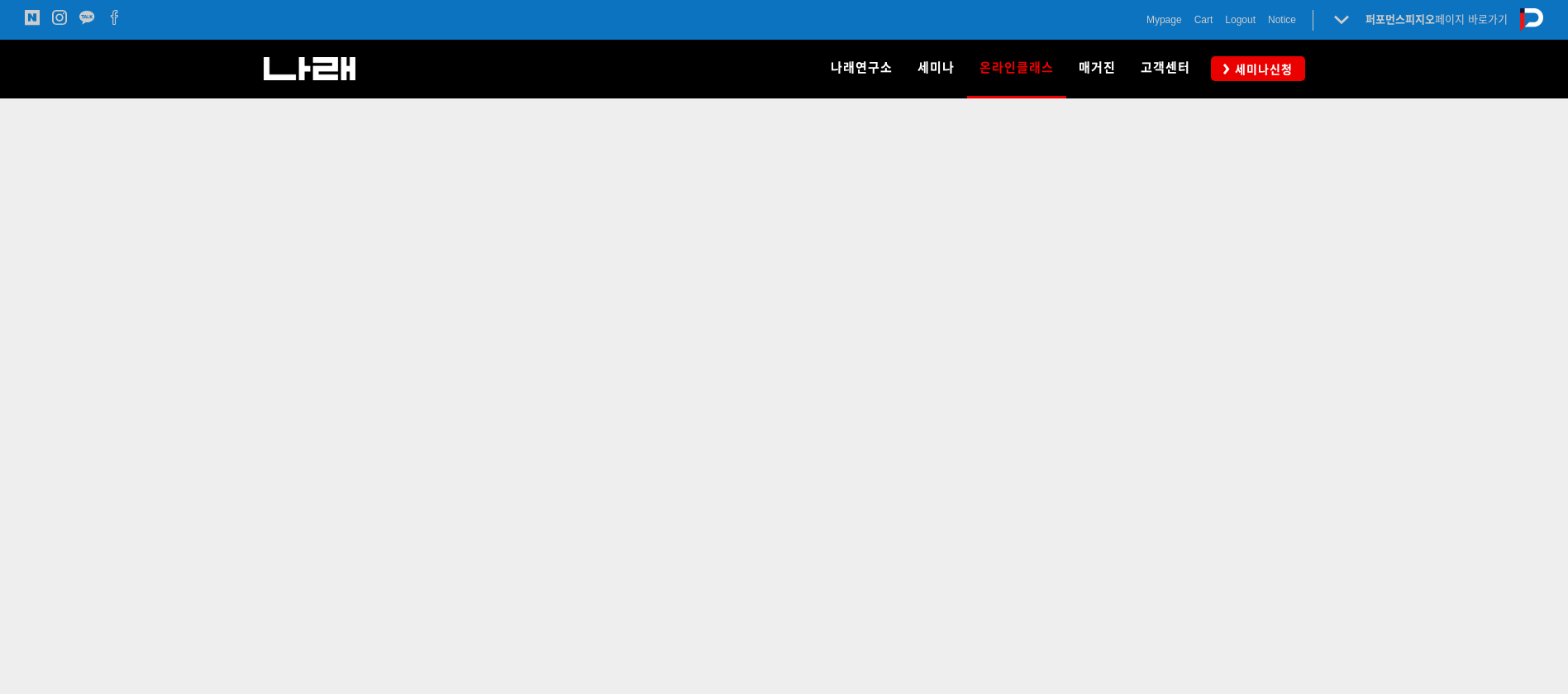
scroll to position [598, 0]
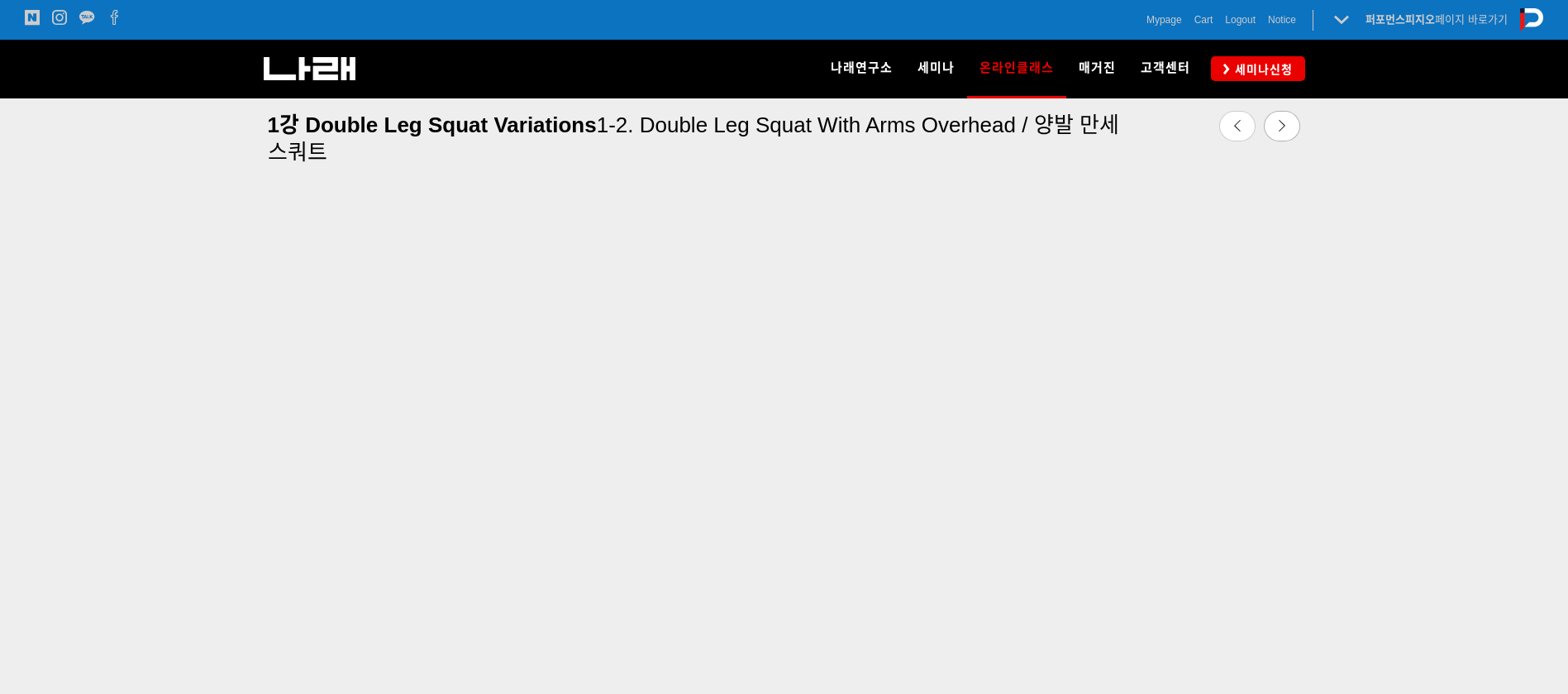
click at [1503, 269] on div at bounding box center [784, 422] width 1568 height 715
click at [1274, 122] on link at bounding box center [1282, 126] width 36 height 30
click at [1523, 343] on div at bounding box center [784, 427] width 1568 height 715
click at [1274, 127] on link at bounding box center [1282, 126] width 36 height 30
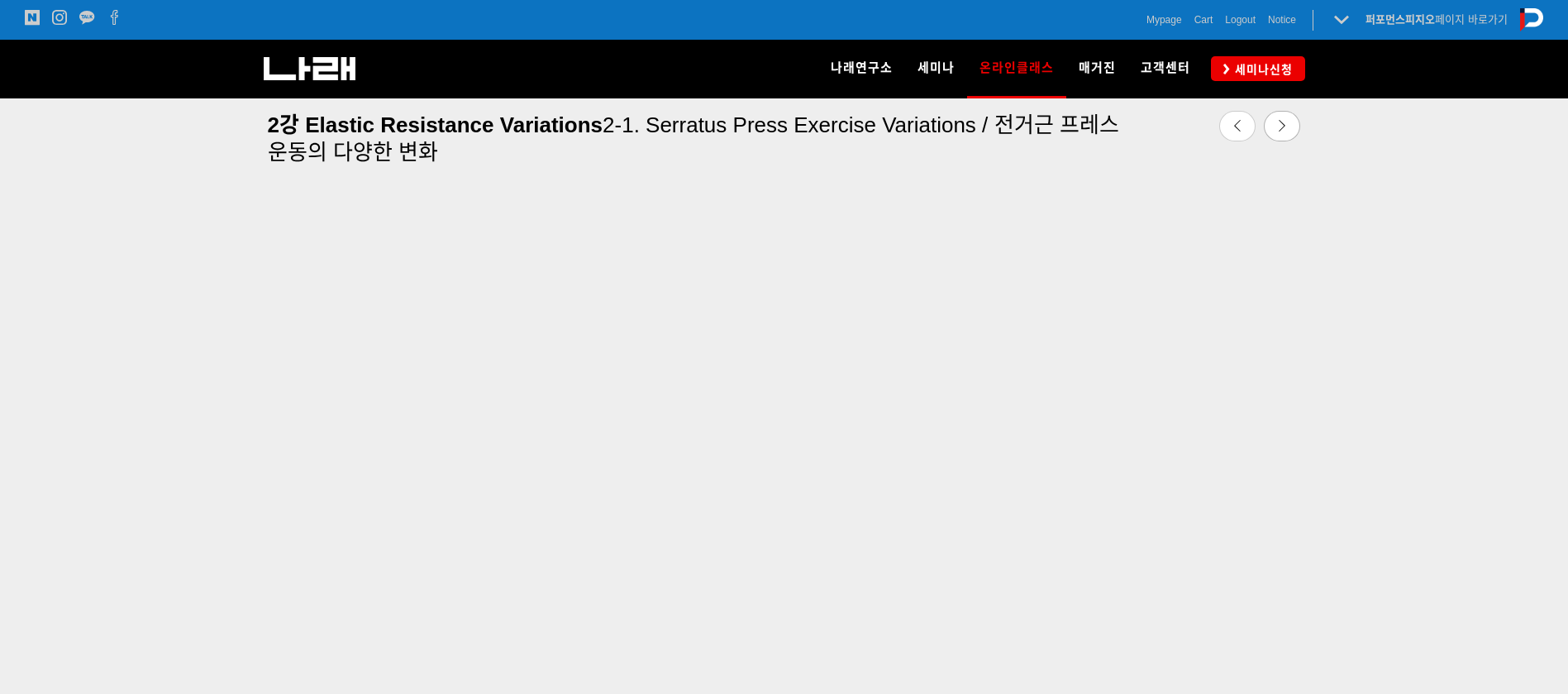
scroll to position [598, 0]
click at [1462, 248] on div at bounding box center [784, 422] width 1568 height 715
click at [1286, 120] on icon at bounding box center [1282, 125] width 12 height 12
click at [1281, 121] on icon at bounding box center [1282, 125] width 12 height 12
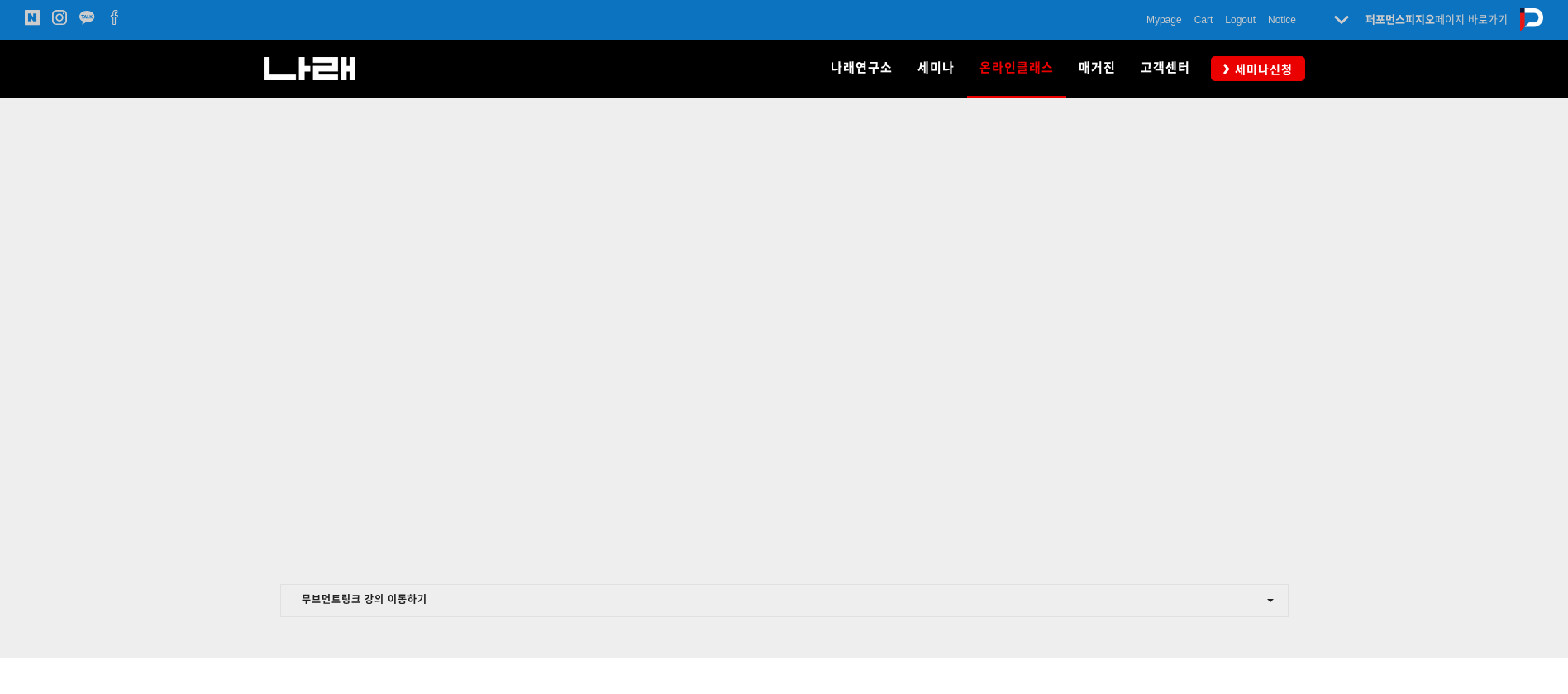
scroll to position [433, 0]
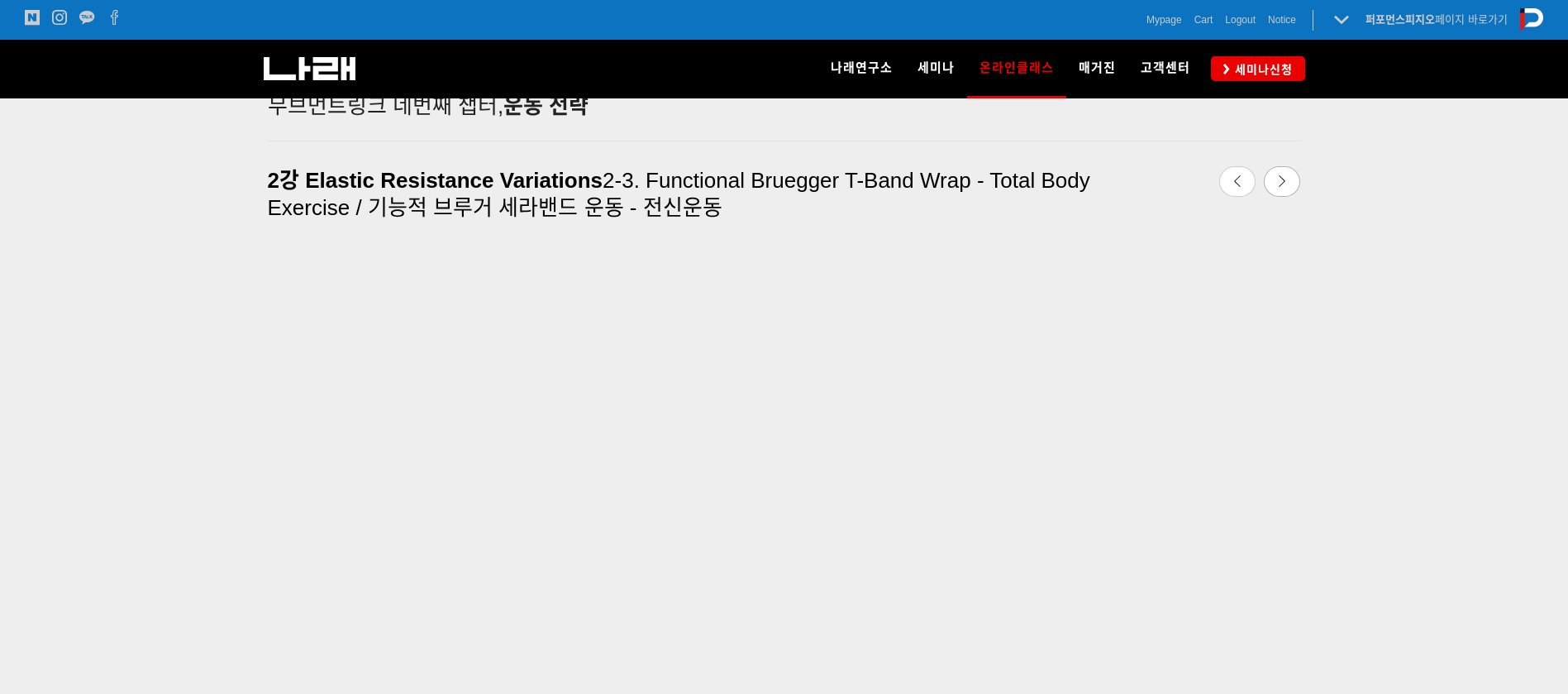
click at [1230, 232] on div at bounding box center [784, 249] width 1058 height 42
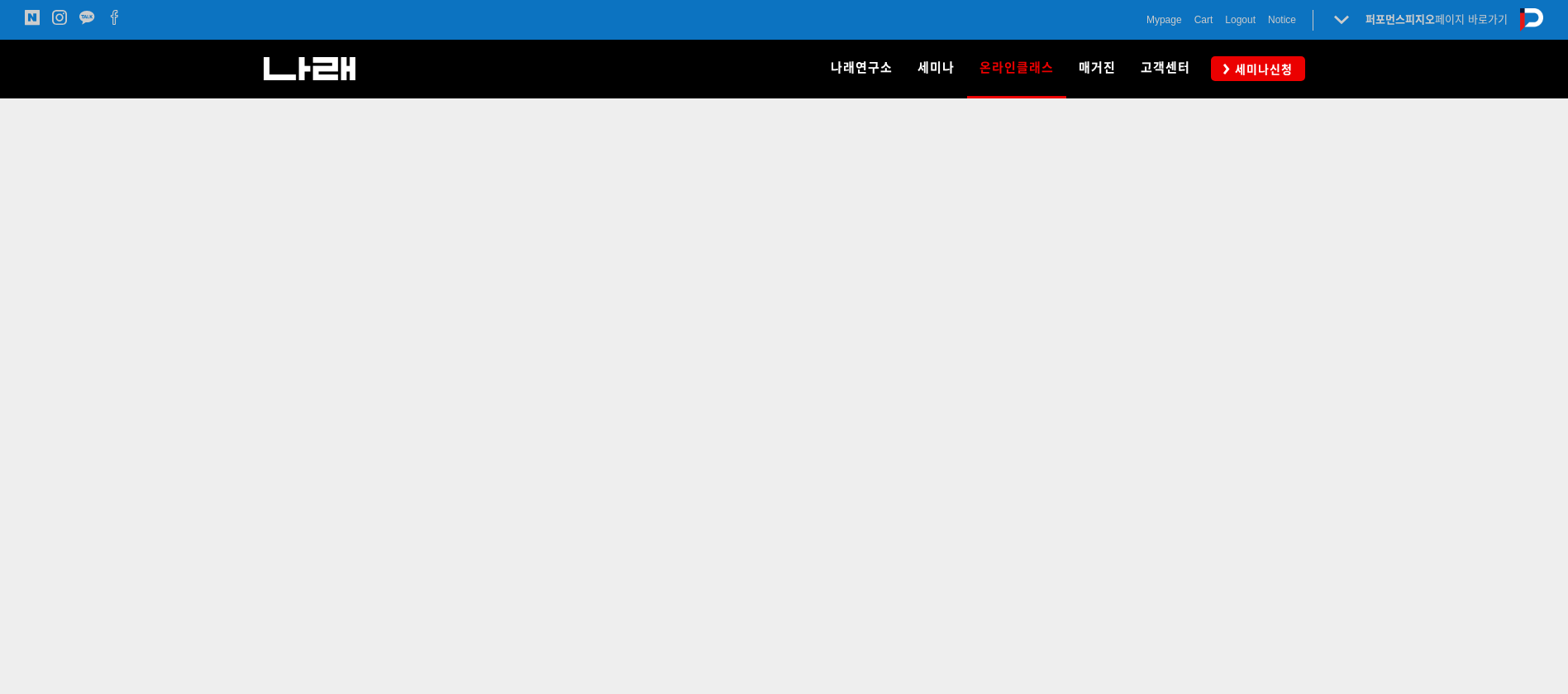
scroll to position [597, 0]
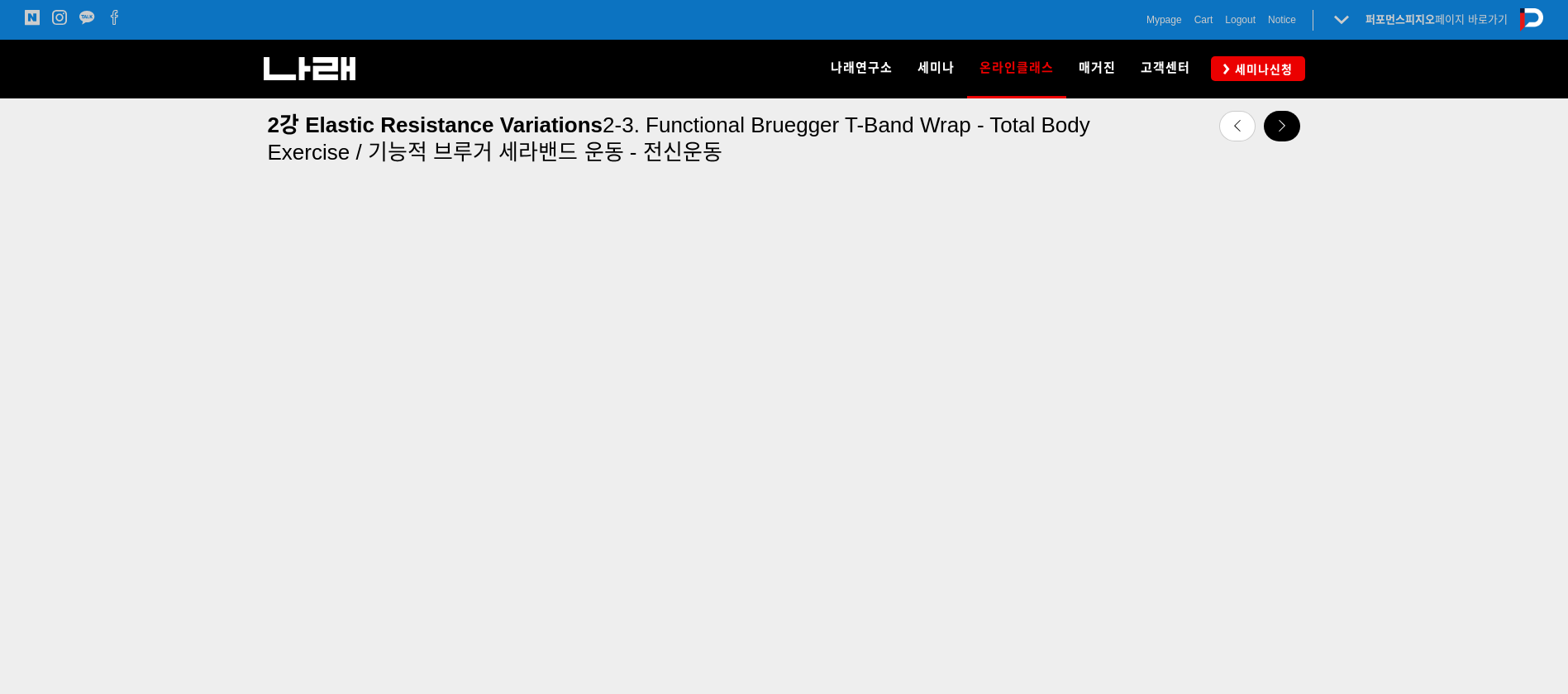
click at [1292, 120] on link at bounding box center [1282, 126] width 36 height 30
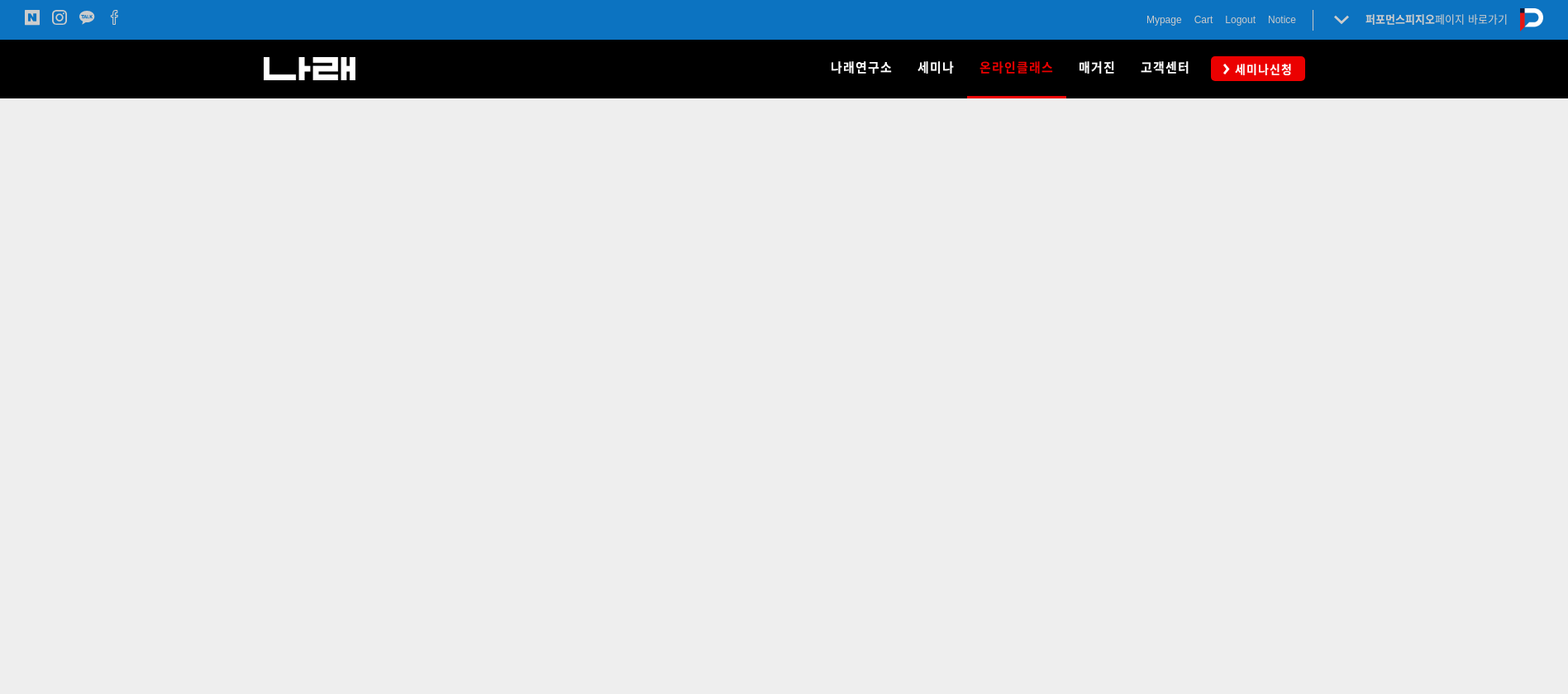
scroll to position [594, 0]
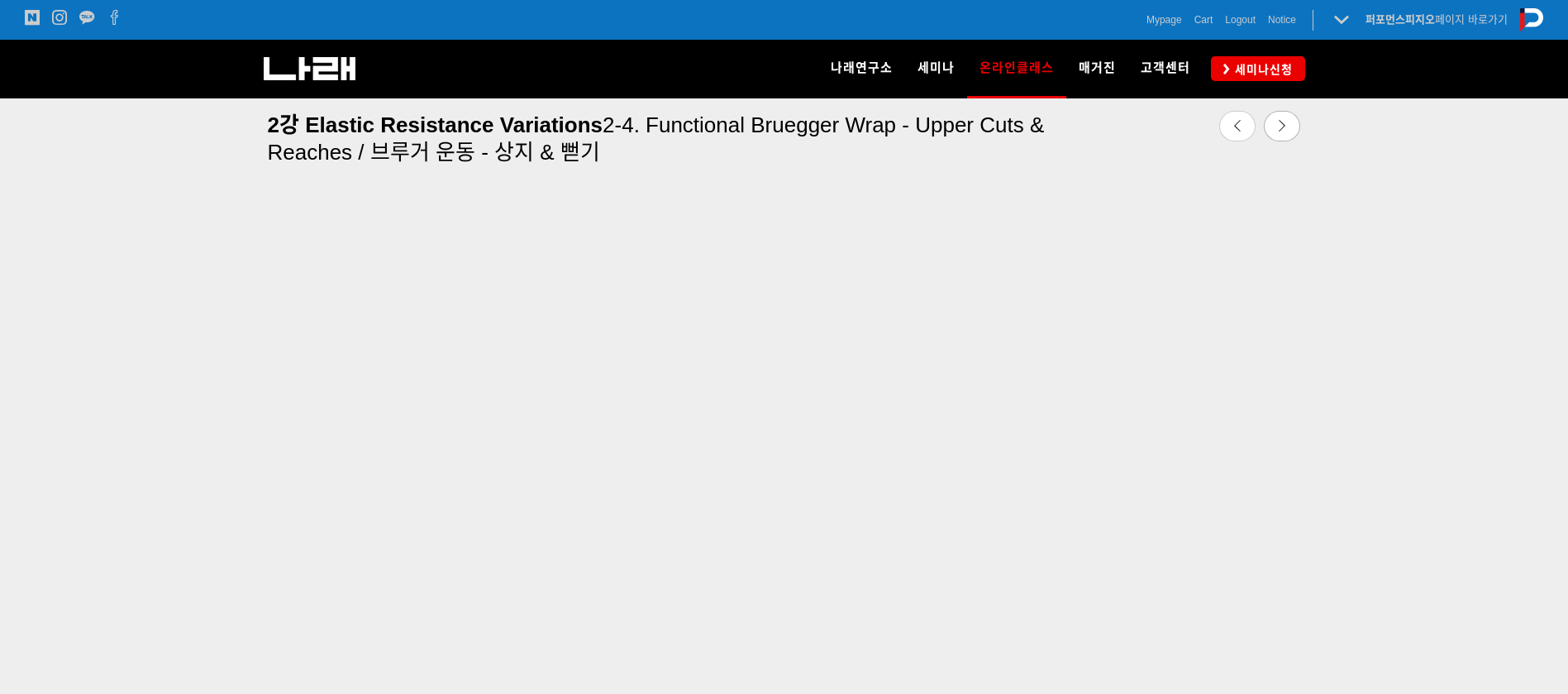
click at [1529, 270] on div at bounding box center [784, 426] width 1568 height 715
click at [1291, 130] on link at bounding box center [1282, 126] width 36 height 30
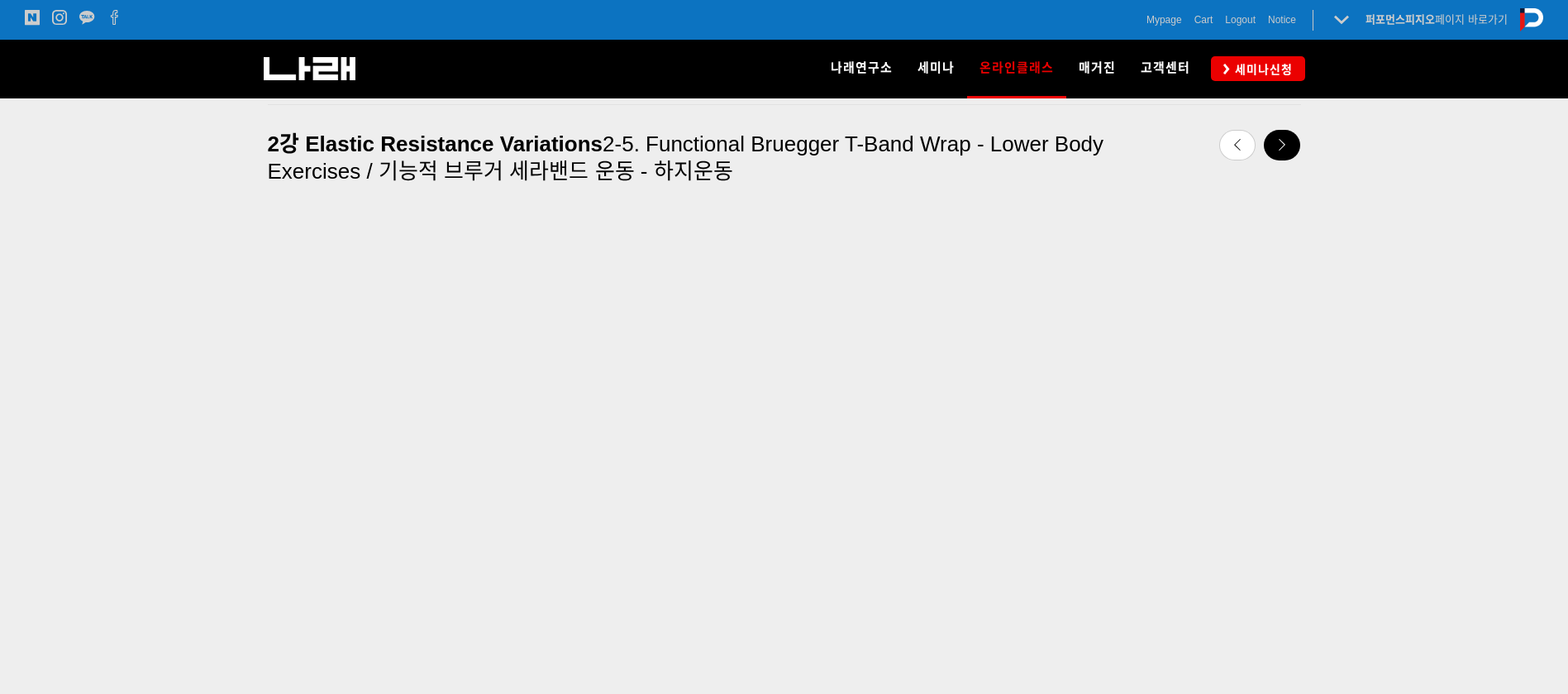
click at [1275, 152] on link at bounding box center [1282, 145] width 36 height 30
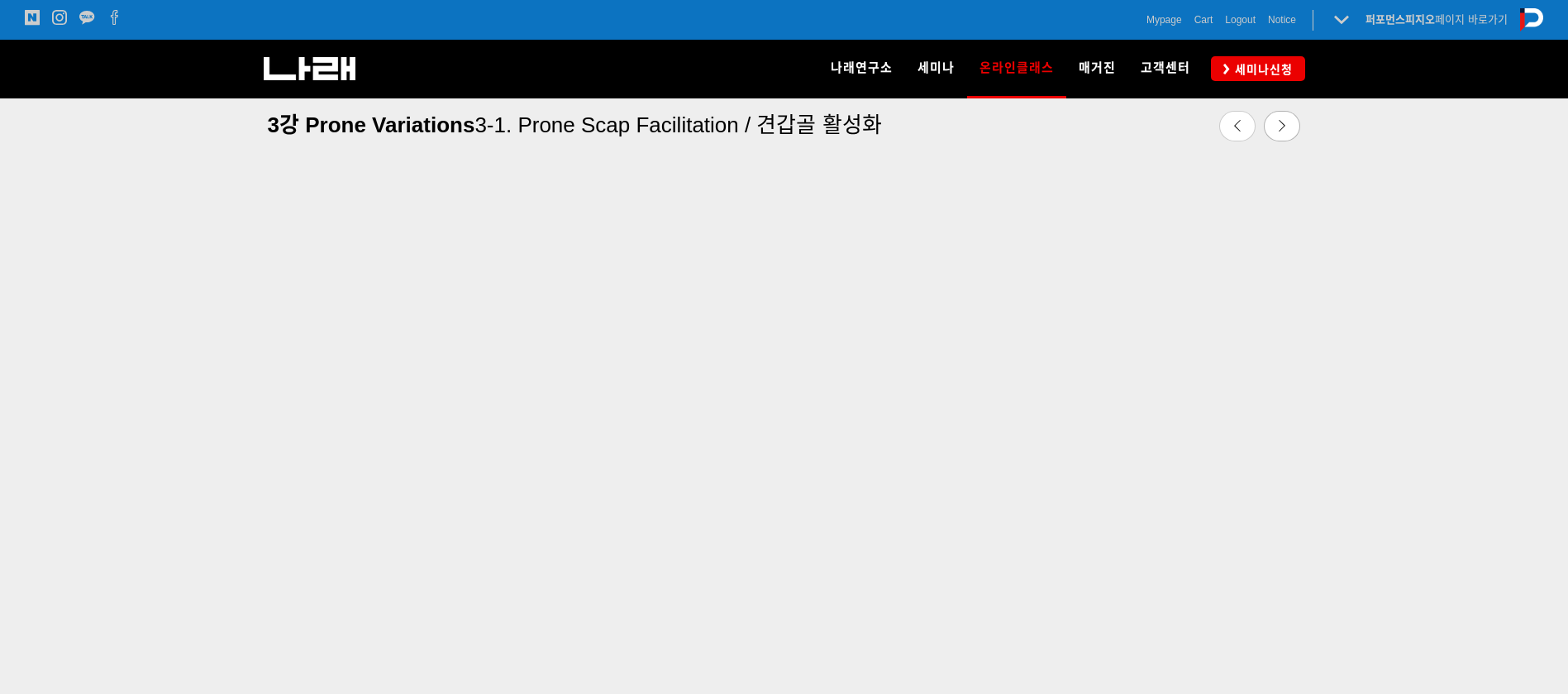
scroll to position [573, 0]
click at [1537, 222] on div at bounding box center [784, 427] width 1568 height 715
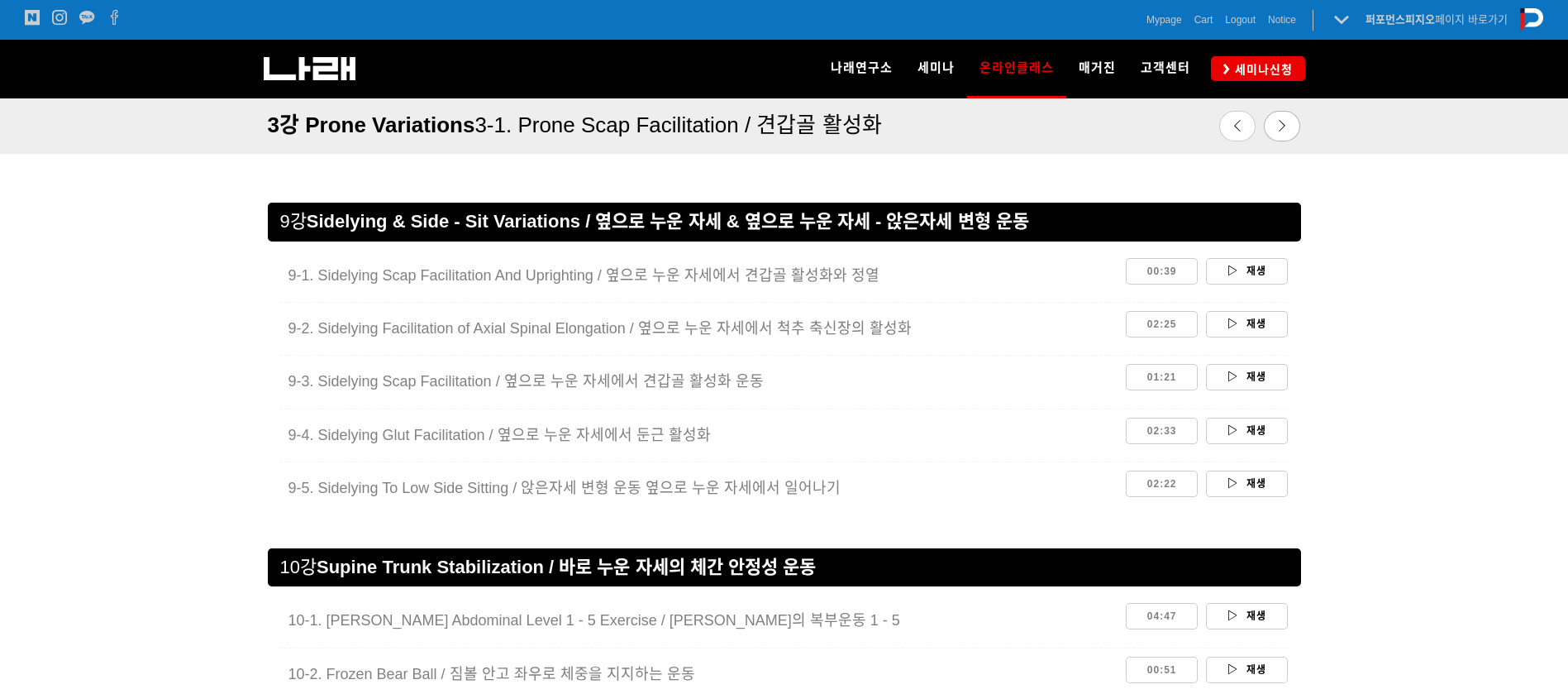
scroll to position [3939, 0]
